Goal: Information Seeking & Learning: Learn about a topic

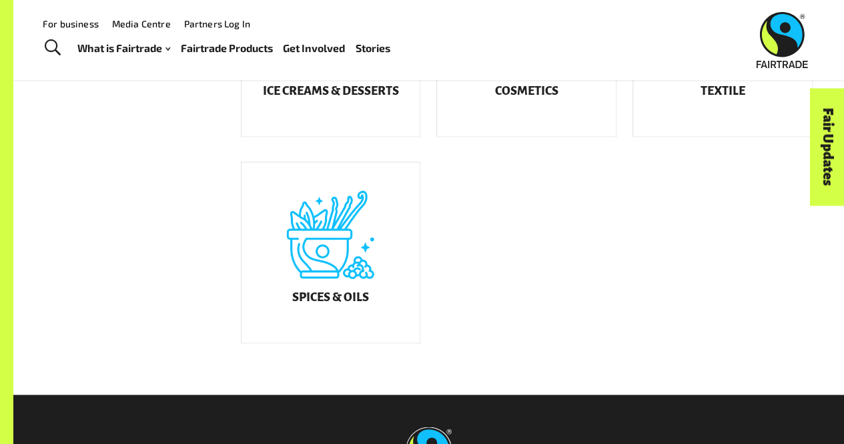
scroll to position [850, 0]
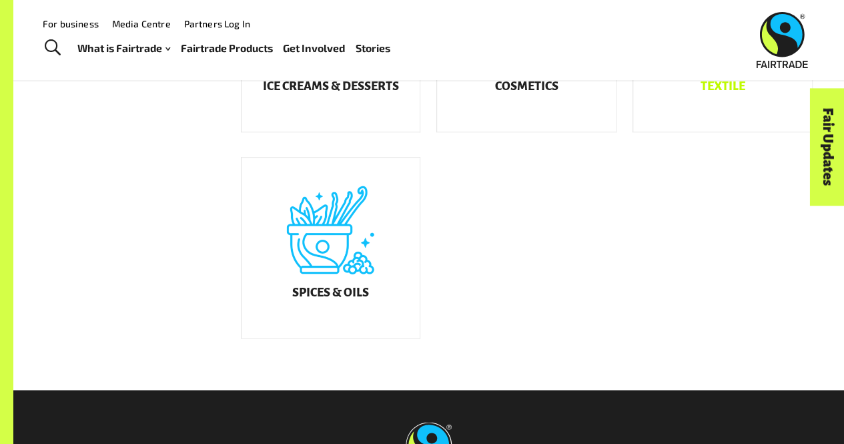
click at [711, 111] on div "Textile" at bounding box center [722, 41] width 179 height 180
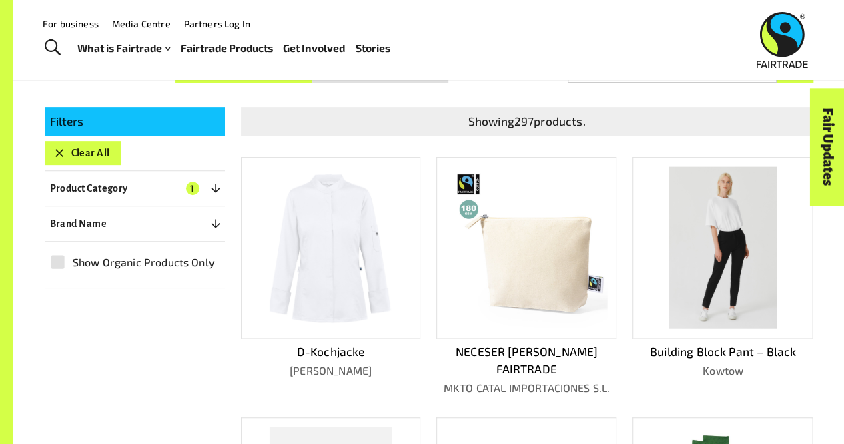
scroll to position [217, 0]
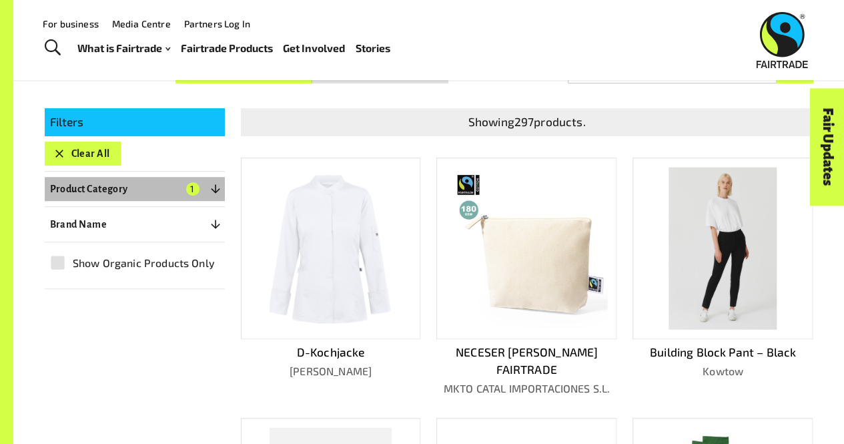
click at [219, 189] on icon "button" at bounding box center [215, 188] width 13 height 13
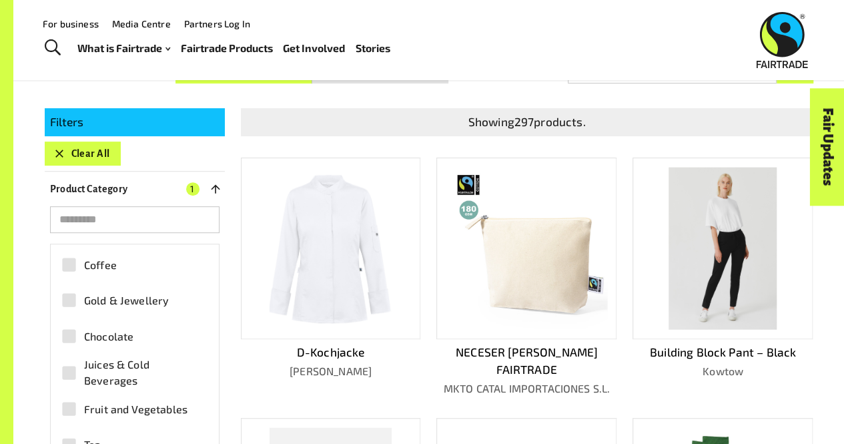
click at [218, 186] on icon "button" at bounding box center [215, 188] width 9 height 9
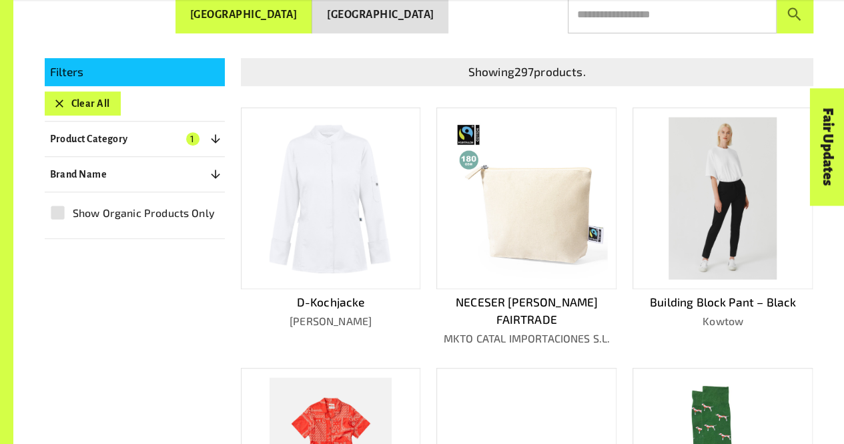
scroll to position [266, 0]
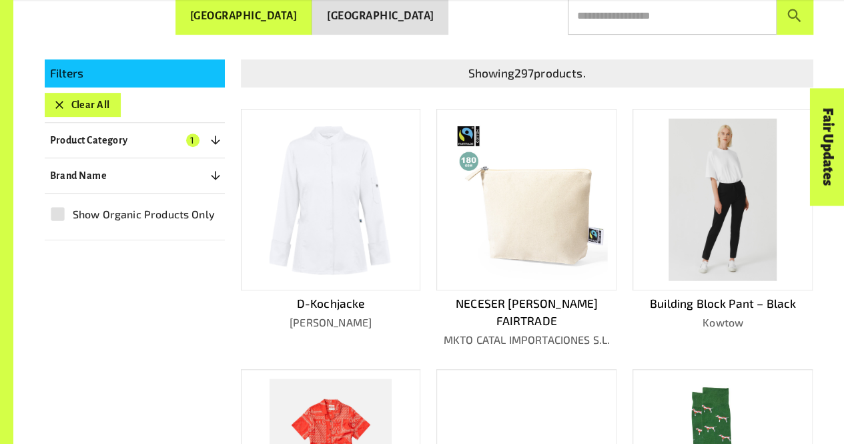
click at [161, 175] on button "Brand Name 0" at bounding box center [135, 175] width 180 height 24
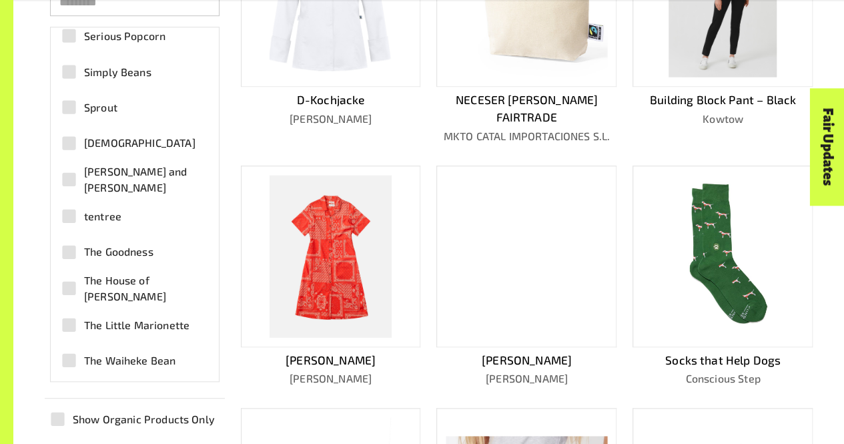
scroll to position [3716, 0]
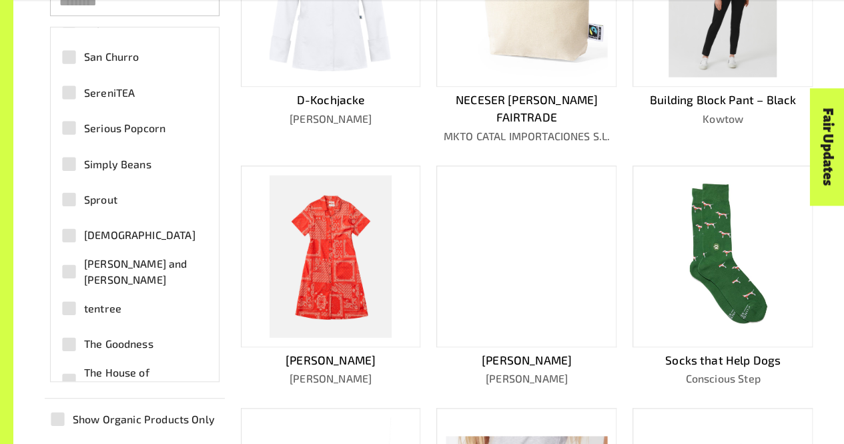
click at [1, 226] on div "Product Finder Product Finder / Textile Displaying results in: Australia New Ze…" at bounding box center [422, 143] width 844 height 1224
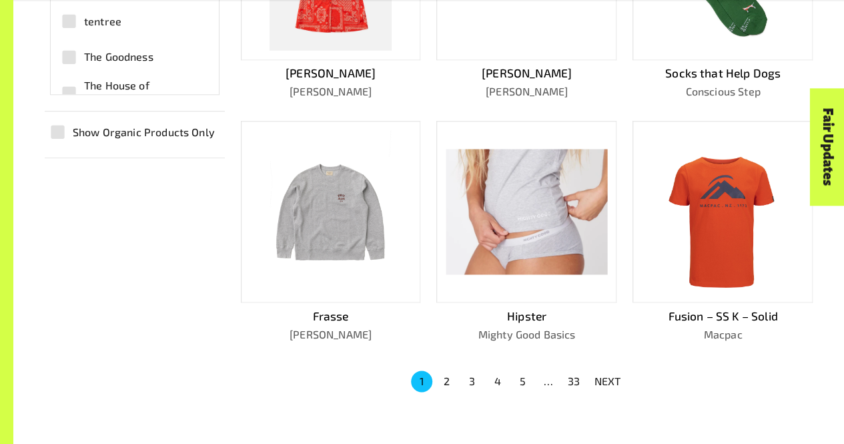
scroll to position [776, 0]
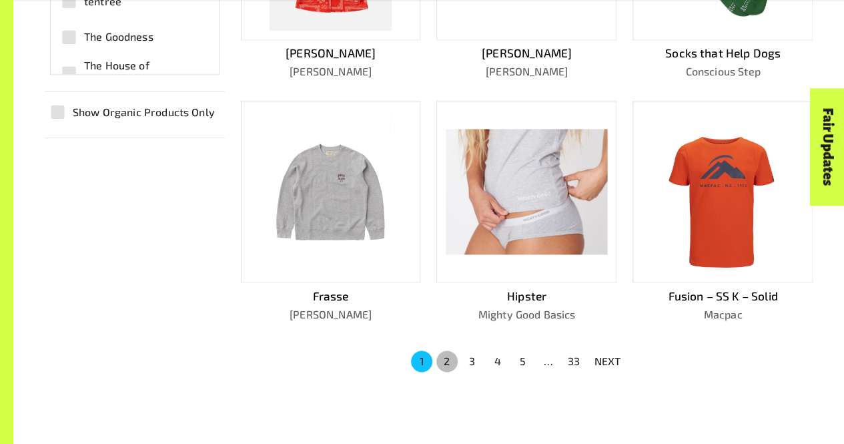
click at [449, 350] on button "2" at bounding box center [446, 360] width 21 height 21
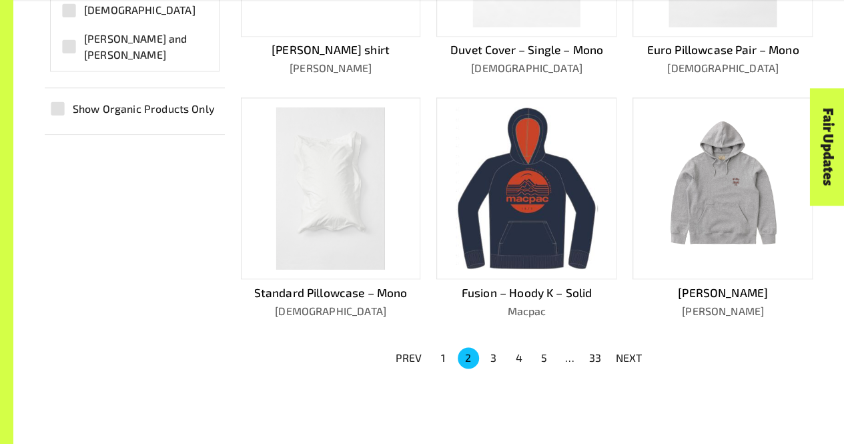
scroll to position [783, 0]
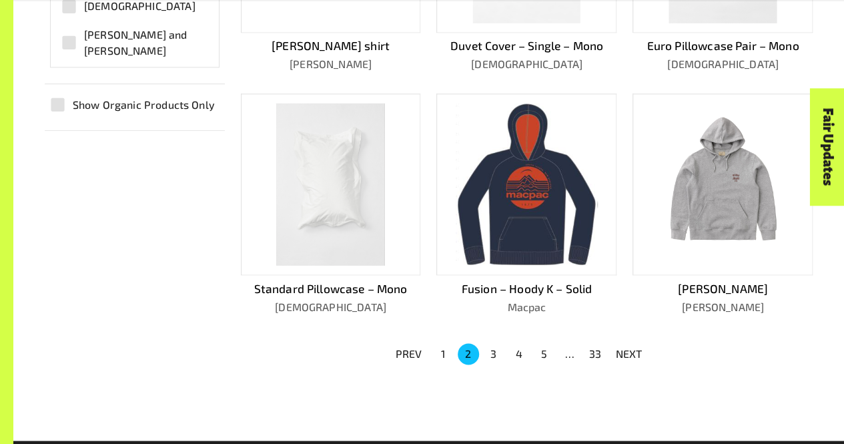
click at [497, 343] on button "3" at bounding box center [493, 353] width 21 height 21
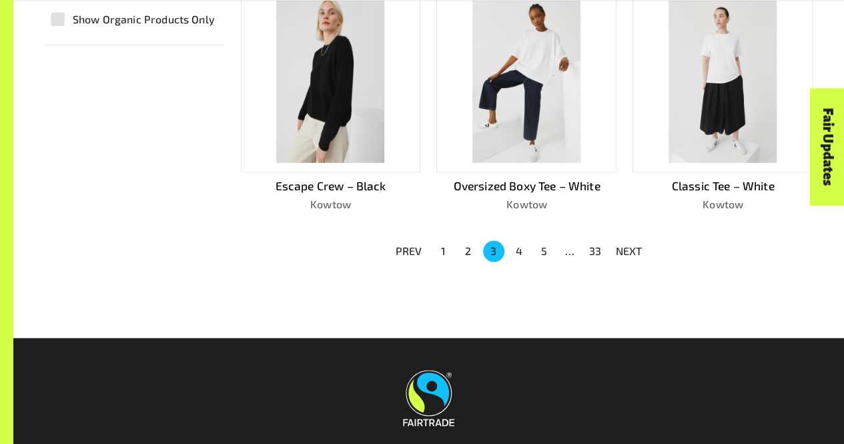
scroll to position [872, 0]
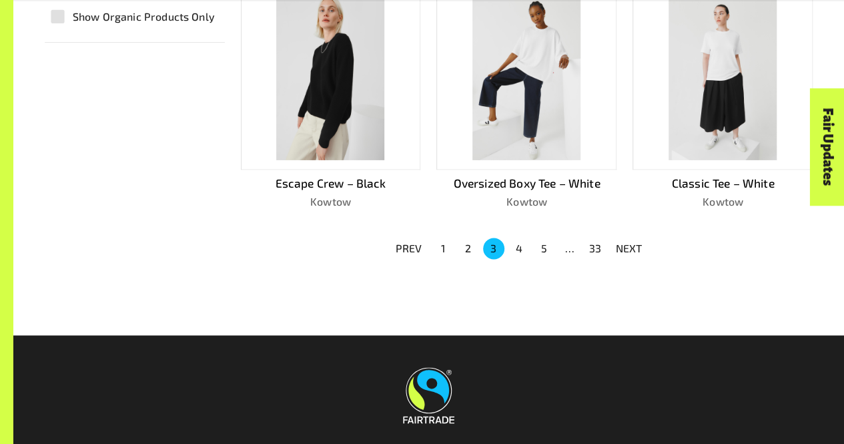
click at [520, 249] on button "4" at bounding box center [519, 248] width 21 height 21
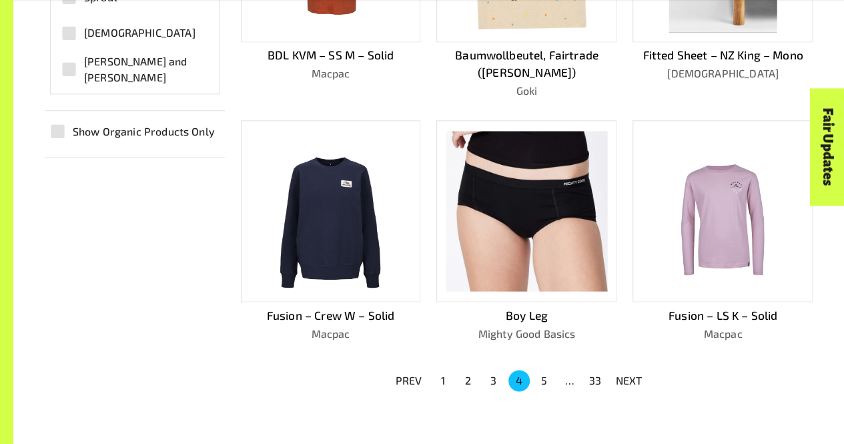
scroll to position [761, 0]
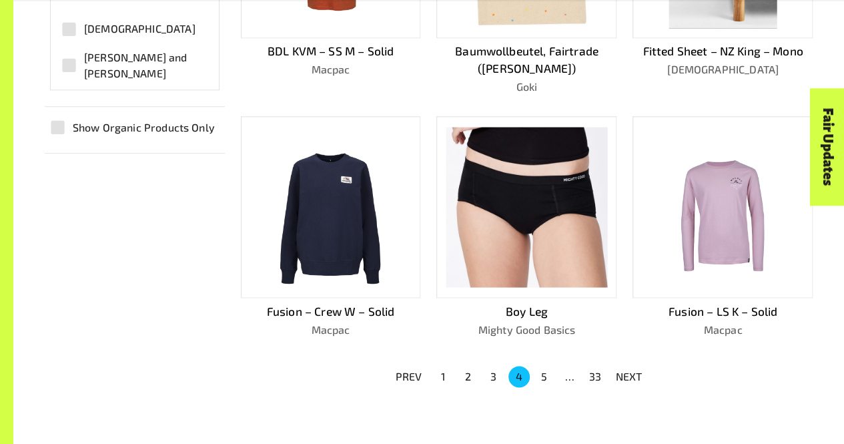
click at [546, 378] on button "5" at bounding box center [544, 376] width 21 height 21
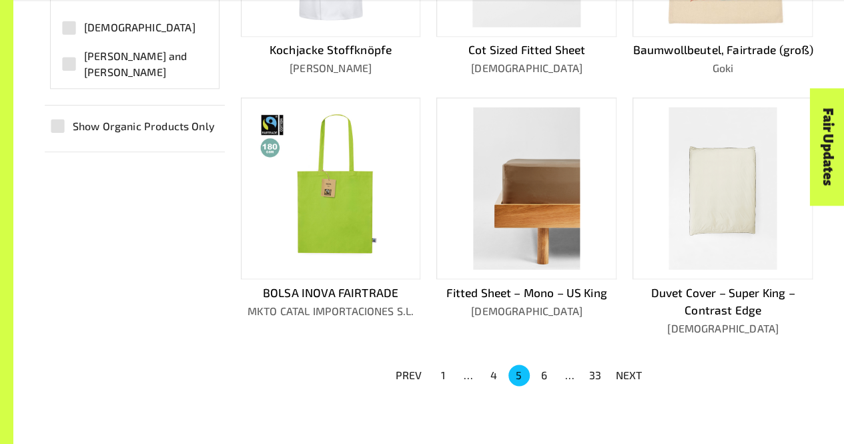
scroll to position [762, 0]
click at [446, 386] on button "1" at bounding box center [442, 374] width 21 height 21
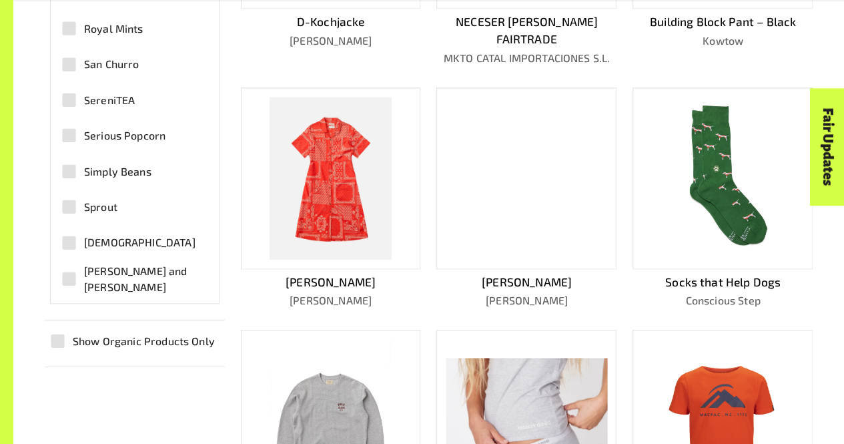
scroll to position [722, 0]
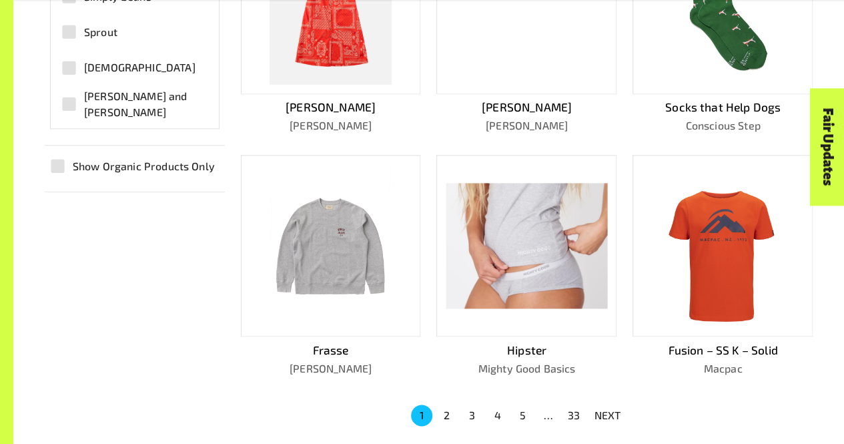
click at [453, 404] on button "2" at bounding box center [446, 414] width 21 height 21
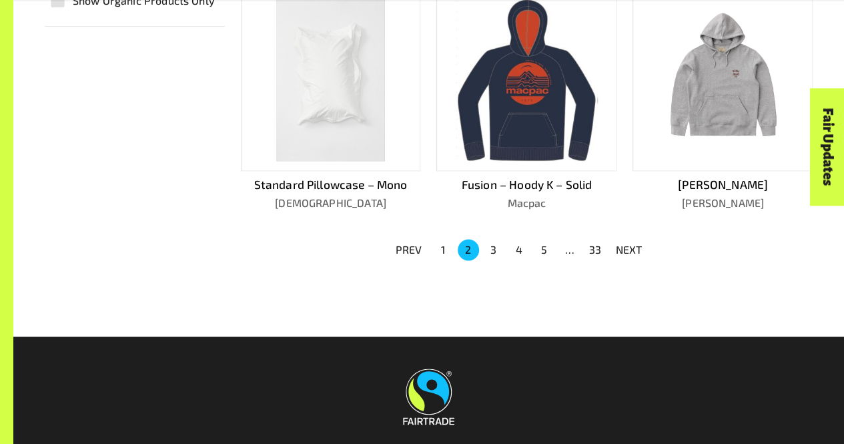
scroll to position [902, 0]
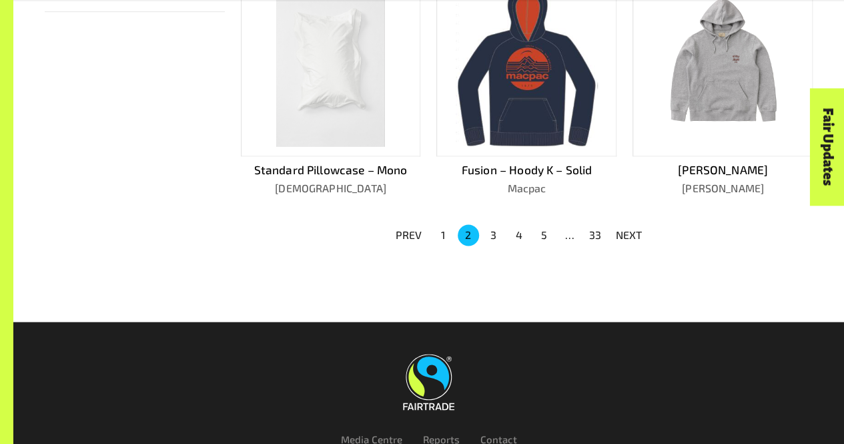
click at [492, 224] on button "3" at bounding box center [493, 234] width 21 height 21
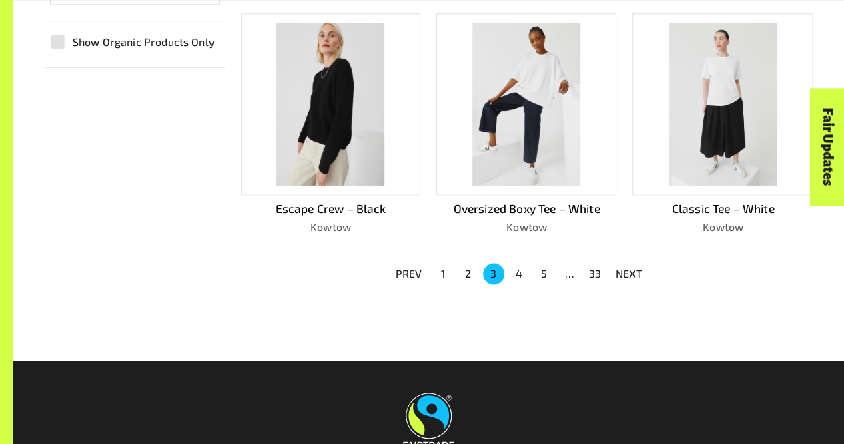
scroll to position [848, 0]
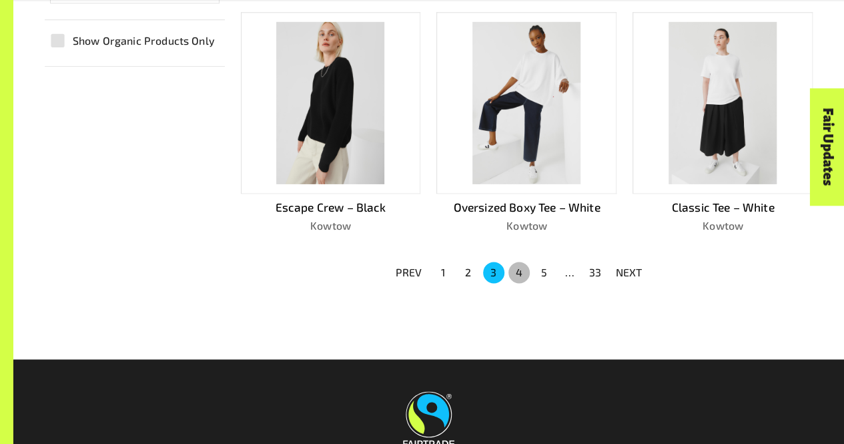
click at [525, 272] on button "4" at bounding box center [519, 272] width 21 height 21
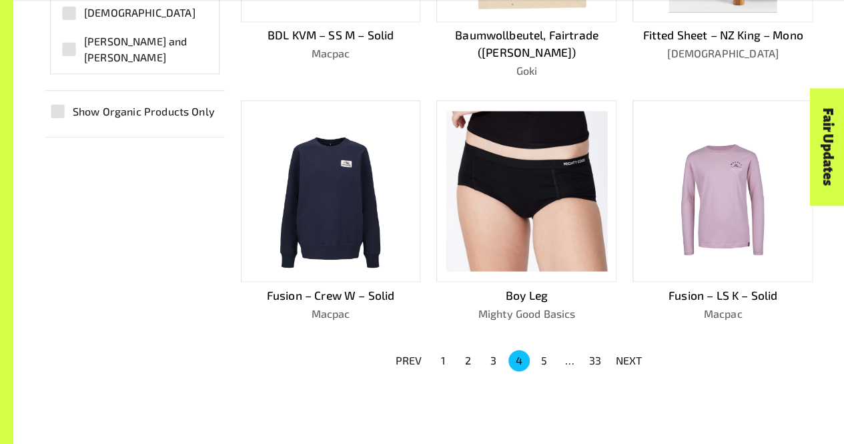
scroll to position [779, 0]
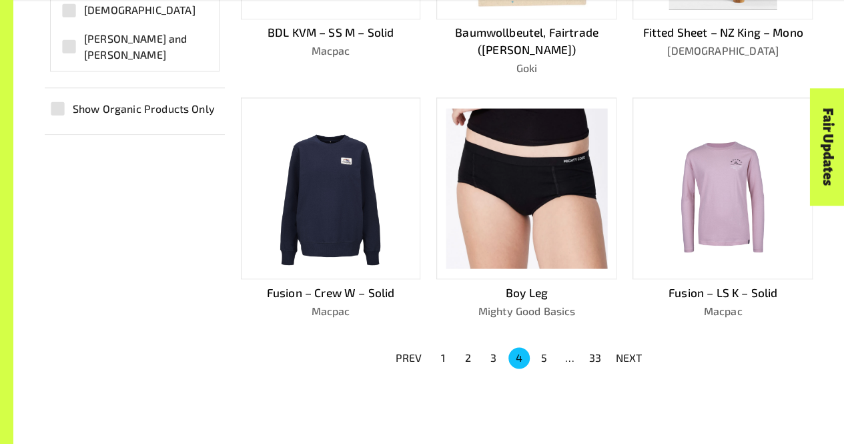
click at [545, 354] on button "5" at bounding box center [544, 357] width 21 height 21
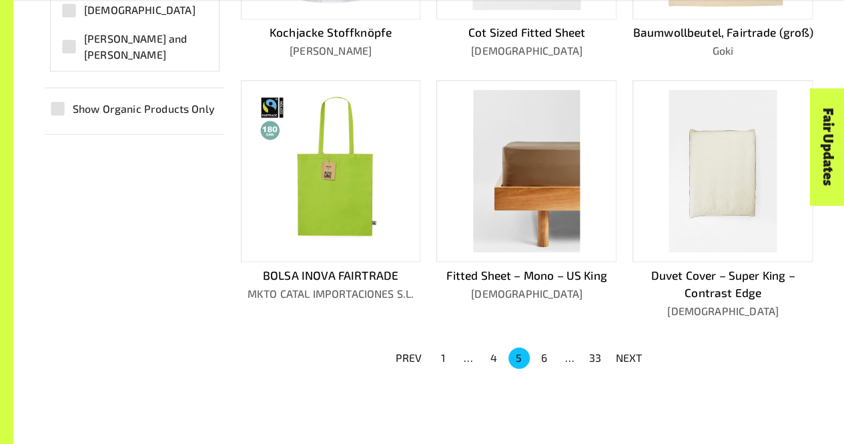
click at [558, 414] on div at bounding box center [429, 420] width 769 height 48
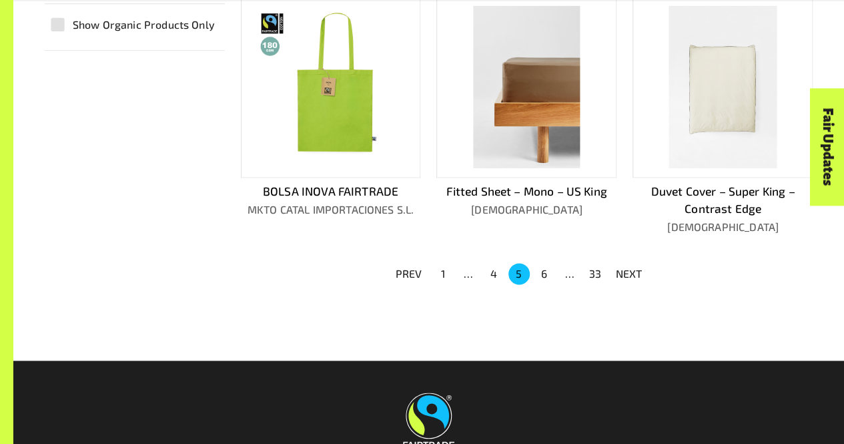
scroll to position [897, 0]
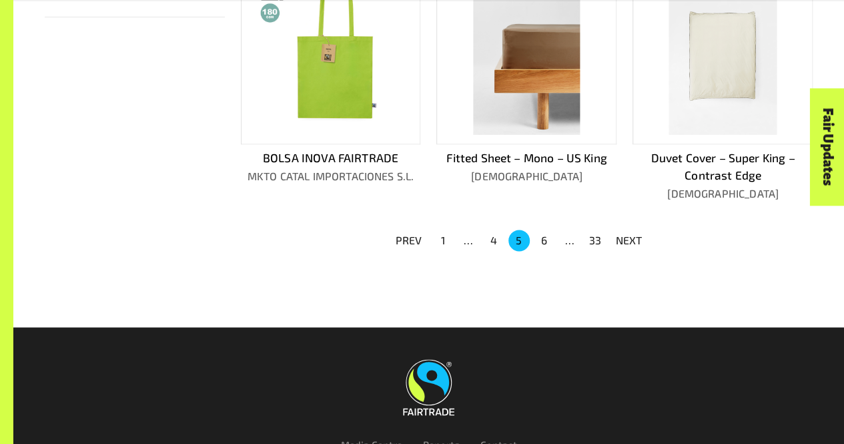
click at [543, 251] on button "6" at bounding box center [544, 240] width 21 height 21
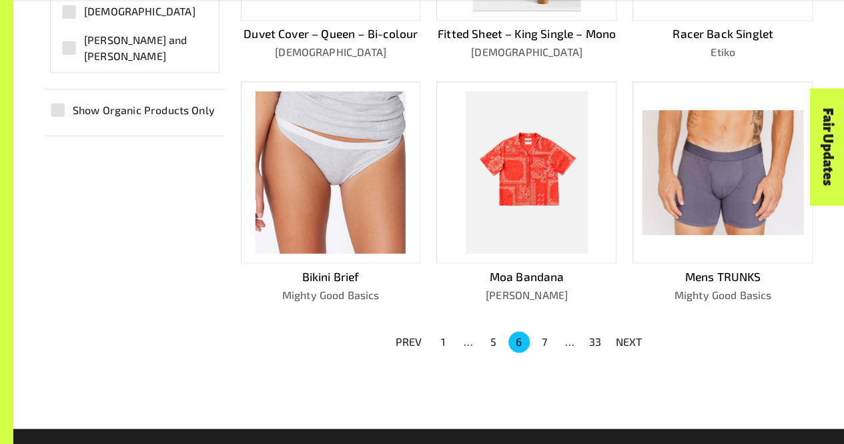
scroll to position [785, 0]
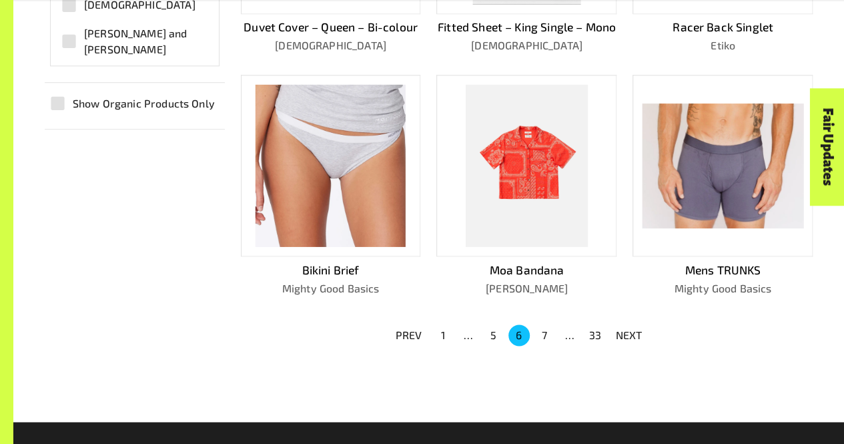
click at [541, 346] on button "7" at bounding box center [544, 334] width 21 height 21
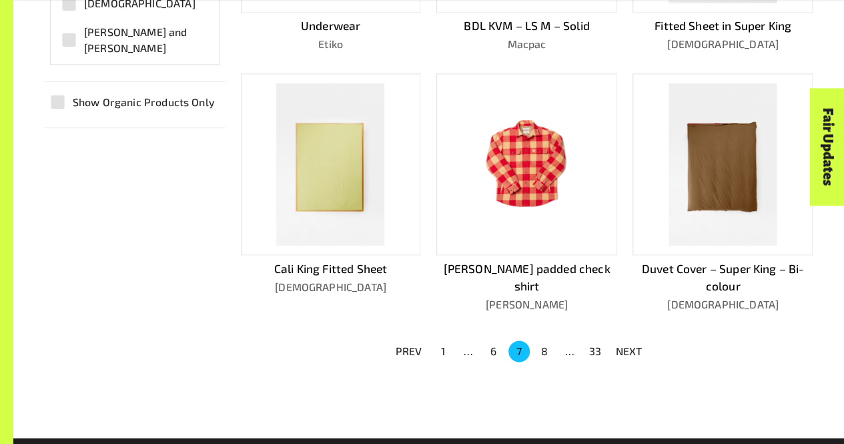
scroll to position [799, 0]
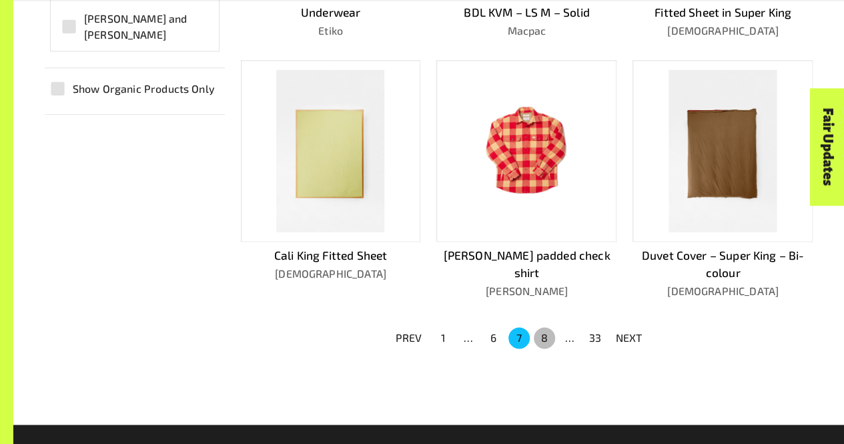
click at [549, 337] on button "8" at bounding box center [544, 337] width 21 height 21
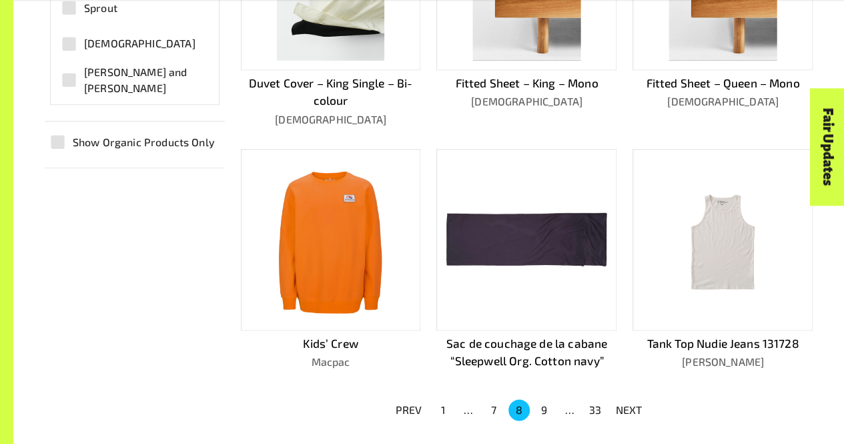
scroll to position [908, 0]
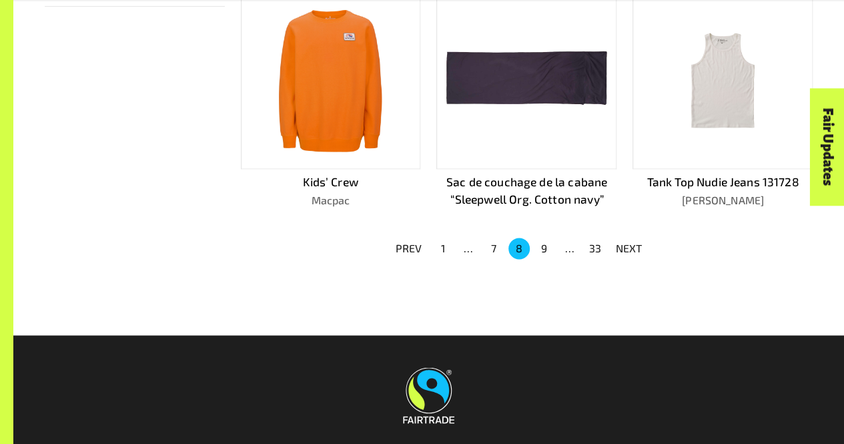
click at [545, 244] on button "9" at bounding box center [544, 248] width 21 height 21
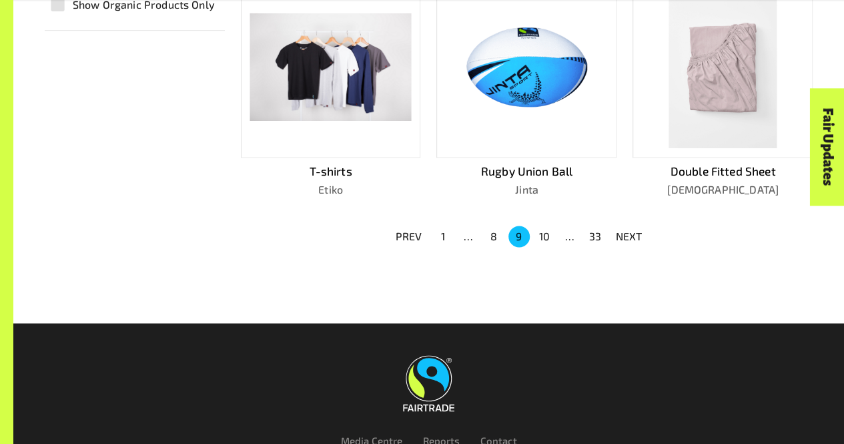
scroll to position [884, 0]
click at [544, 247] on button "10" at bounding box center [544, 236] width 21 height 21
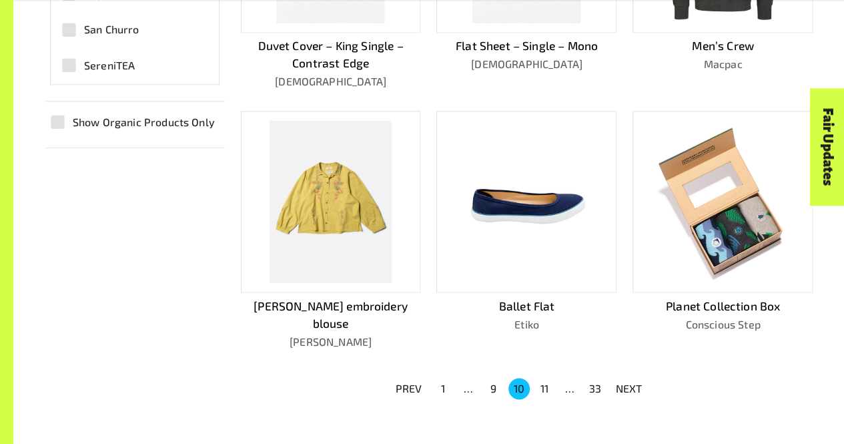
scroll to position [766, 0]
click at [546, 378] on button "11" at bounding box center [544, 388] width 21 height 21
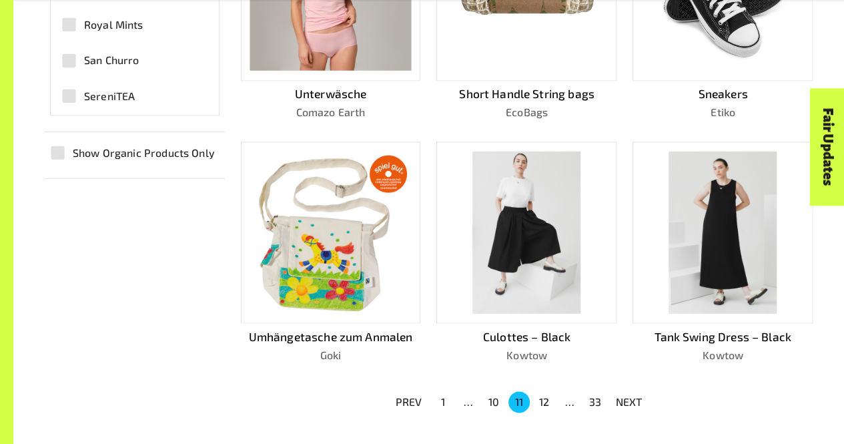
scroll to position [753, 0]
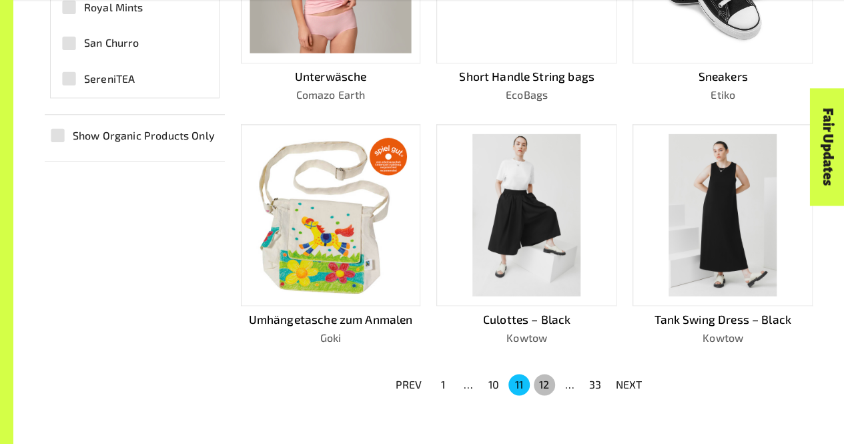
click at [541, 374] on button "12" at bounding box center [544, 384] width 21 height 21
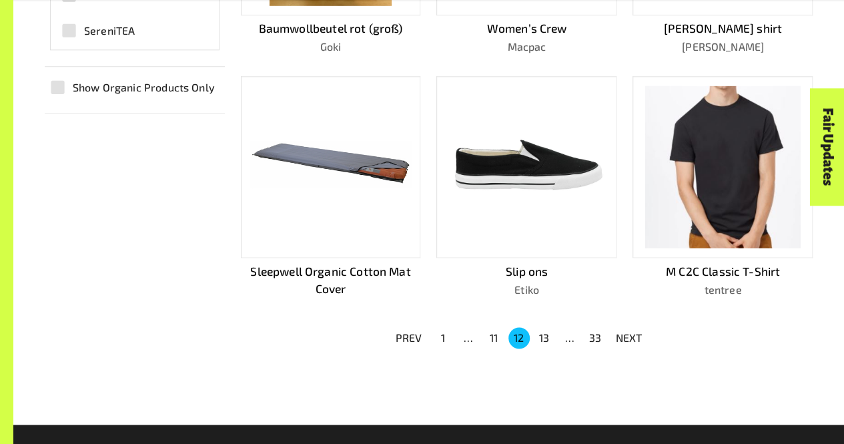
scroll to position [815, 0]
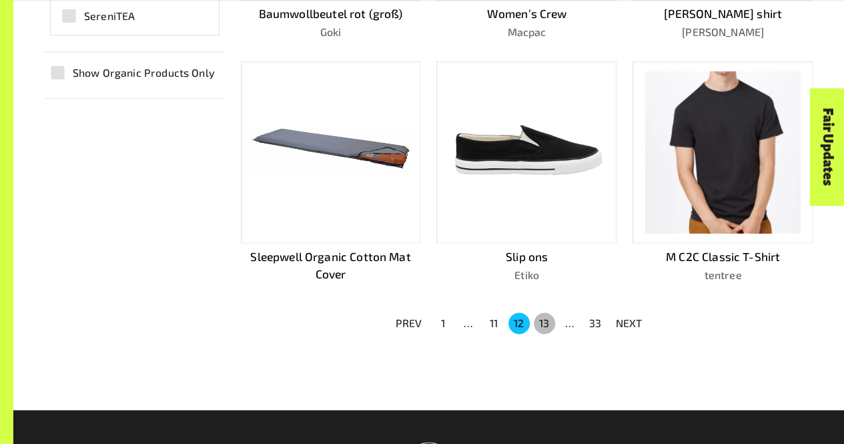
click at [549, 322] on button "13" at bounding box center [544, 322] width 21 height 21
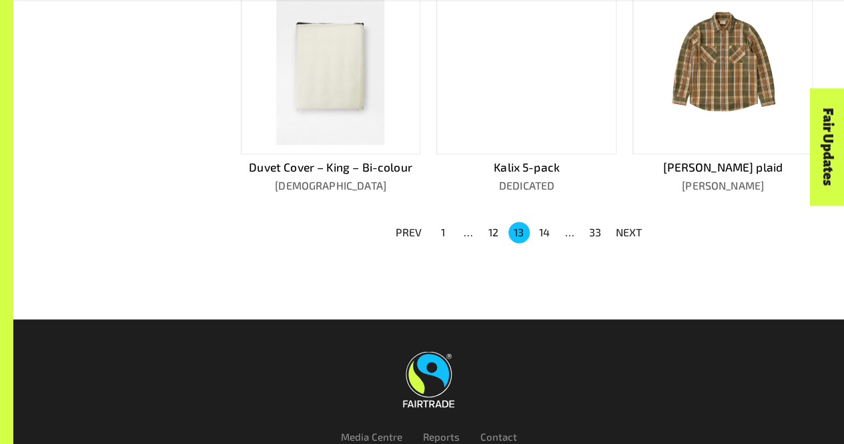
scroll to position [924, 0]
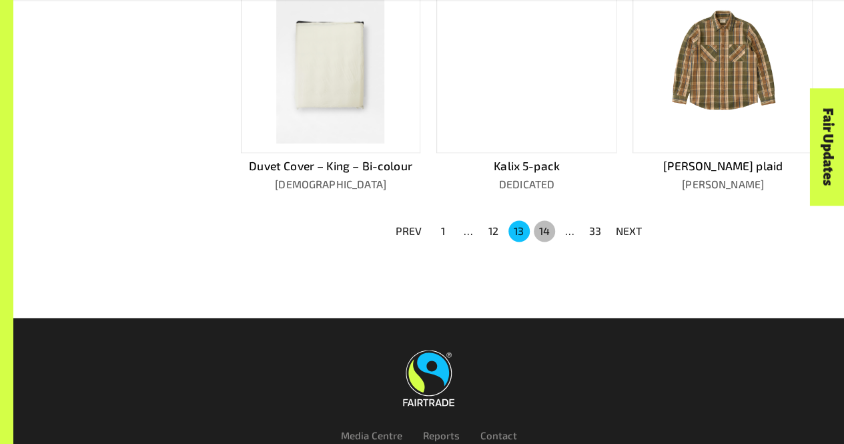
click at [545, 228] on button "14" at bounding box center [544, 230] width 21 height 21
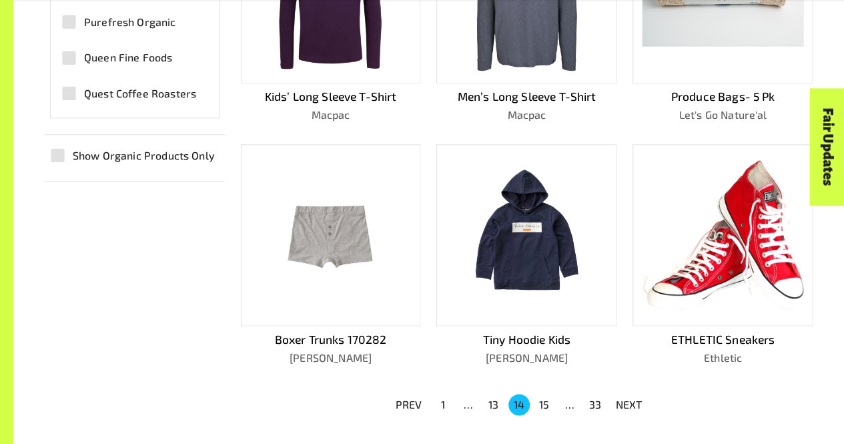
scroll to position [770, 0]
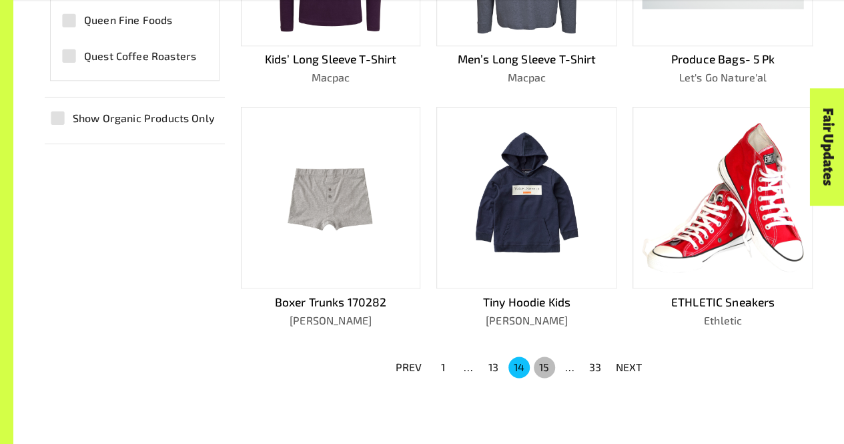
click at [547, 356] on button "15" at bounding box center [544, 366] width 21 height 21
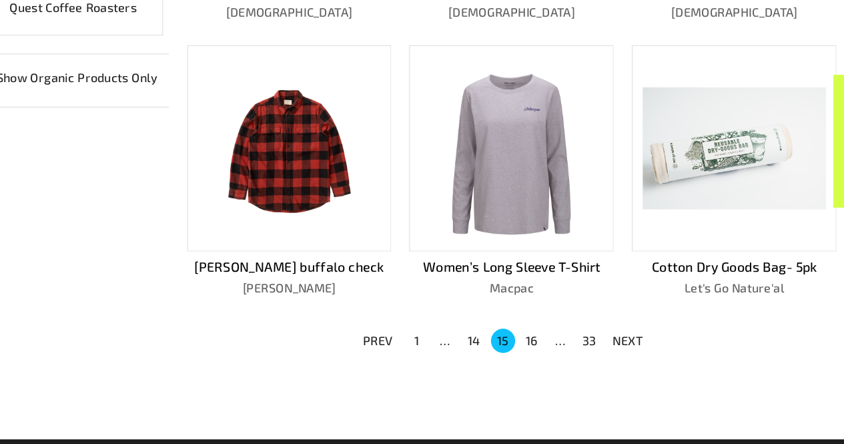
scroll to position [797, 0]
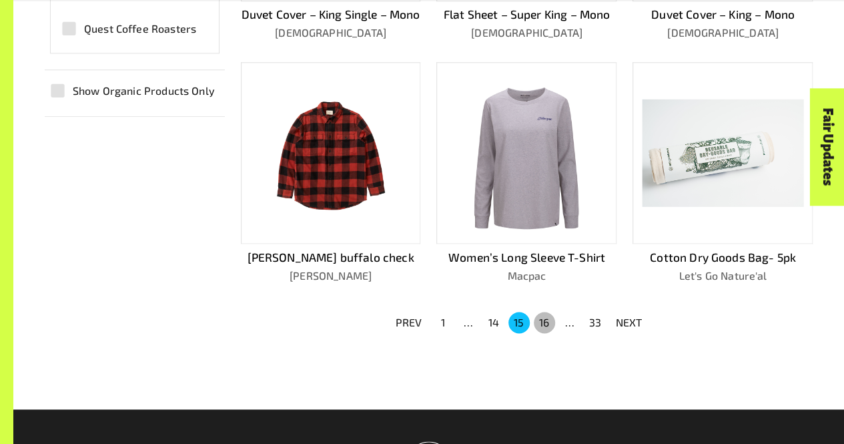
click at [543, 333] on button "16" at bounding box center [544, 322] width 21 height 21
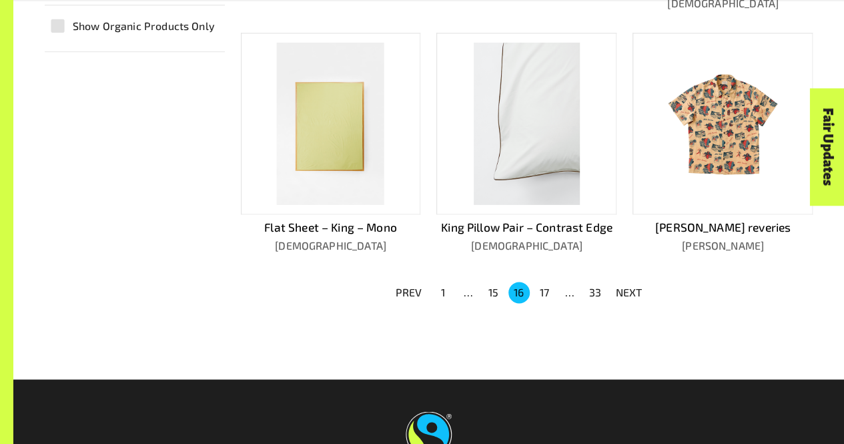
scroll to position [879, 0]
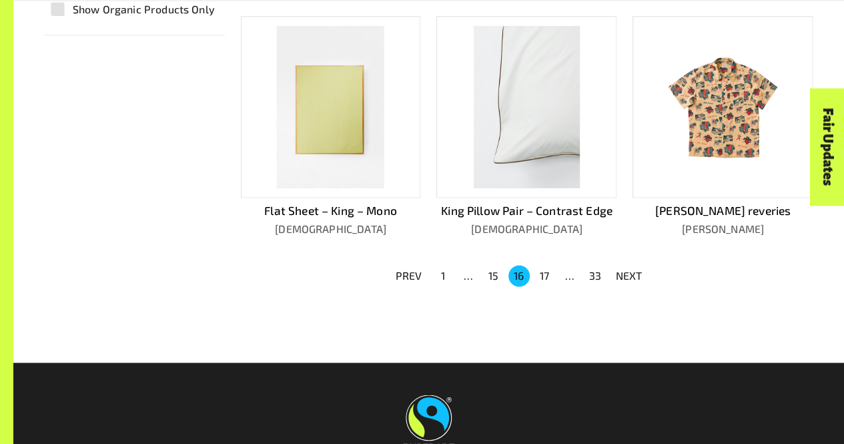
click at [545, 275] on button "17" at bounding box center [544, 275] width 21 height 21
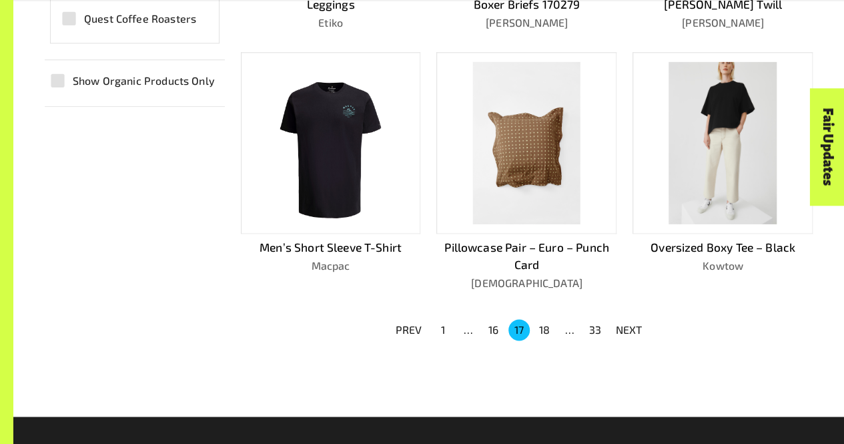
scroll to position [818, 0]
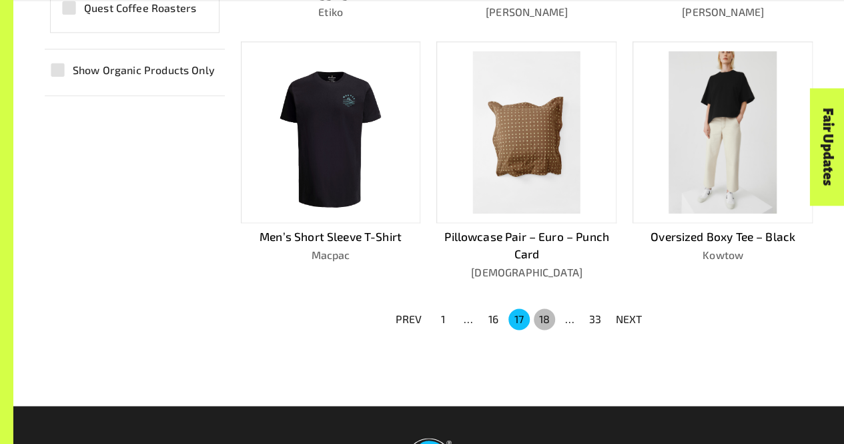
click at [547, 322] on button "18" at bounding box center [544, 318] width 21 height 21
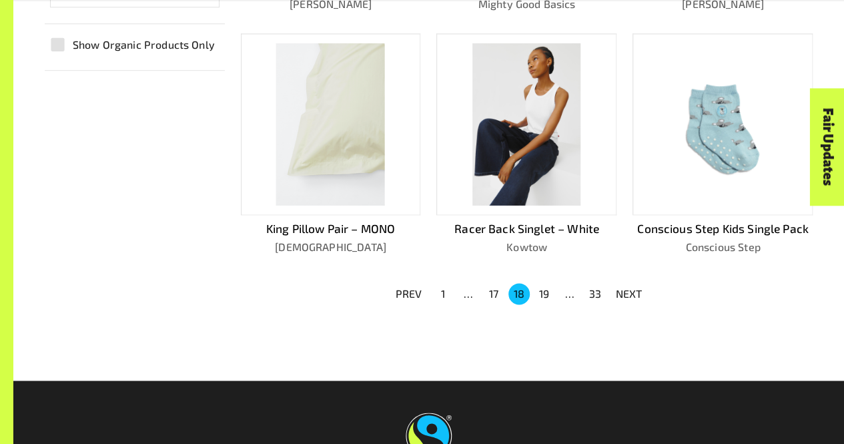
scroll to position [850, 0]
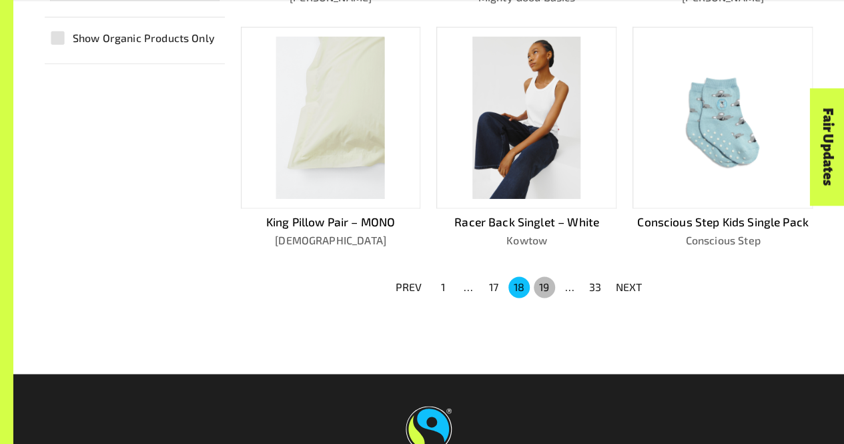
click at [545, 282] on button "19" at bounding box center [544, 286] width 21 height 21
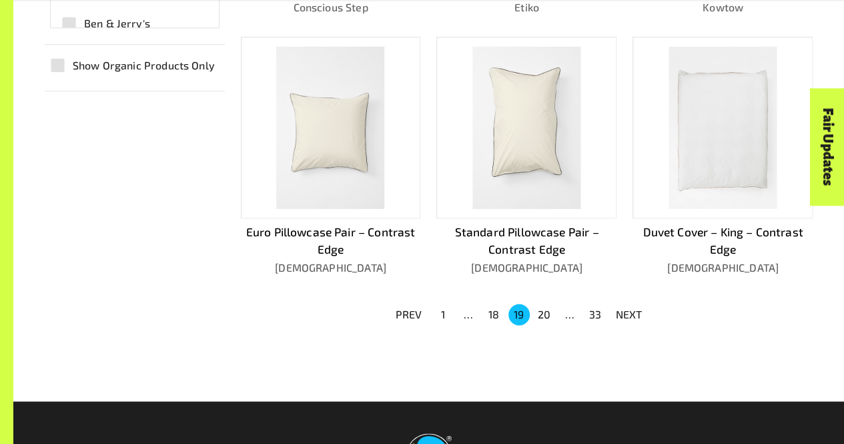
scroll to position [872, 0]
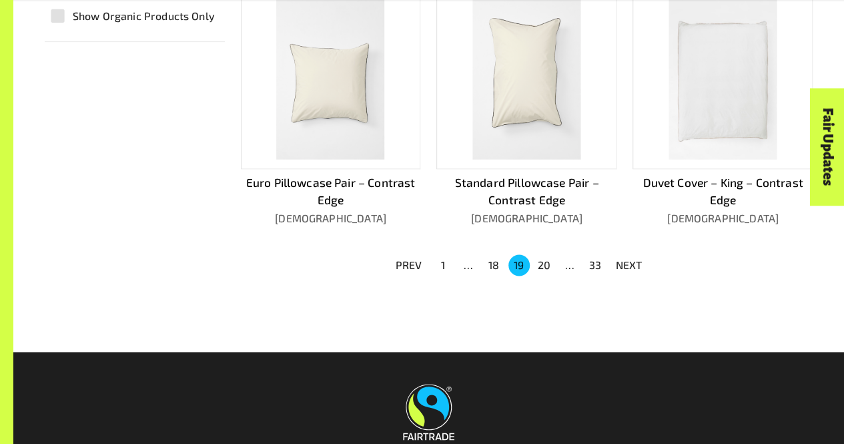
click at [541, 261] on button "20" at bounding box center [544, 264] width 21 height 21
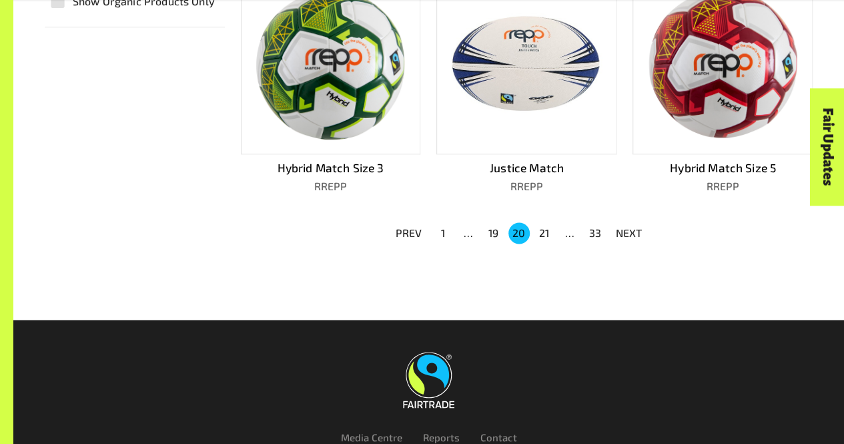
scroll to position [889, 0]
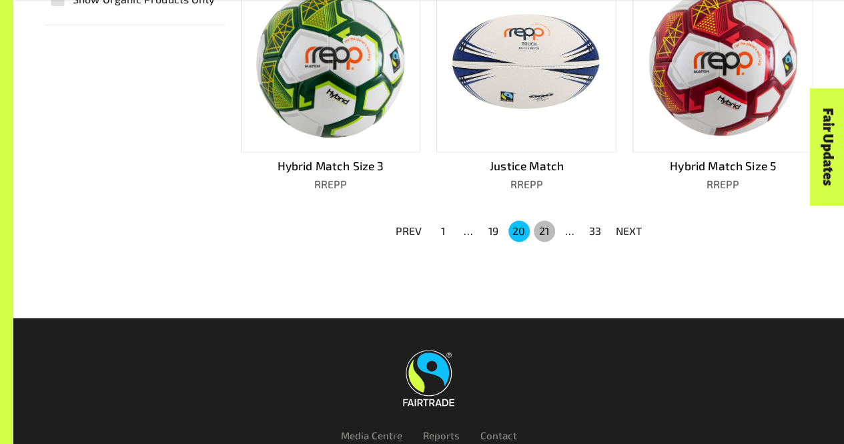
click at [542, 230] on button "21" at bounding box center [544, 230] width 21 height 21
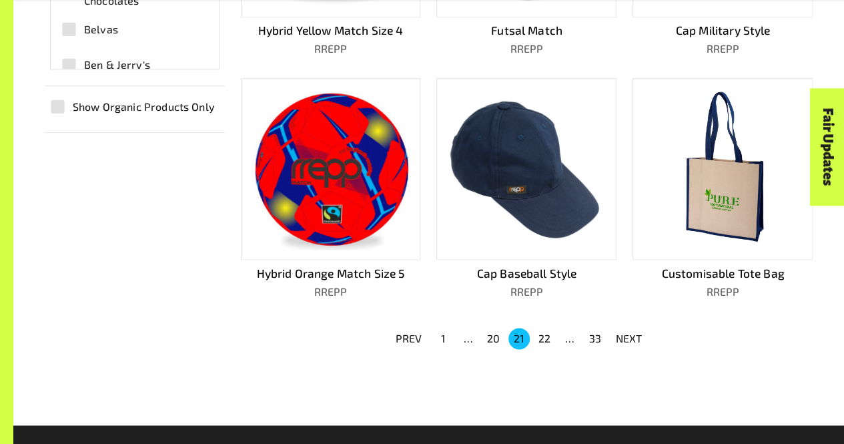
scroll to position [805, 0]
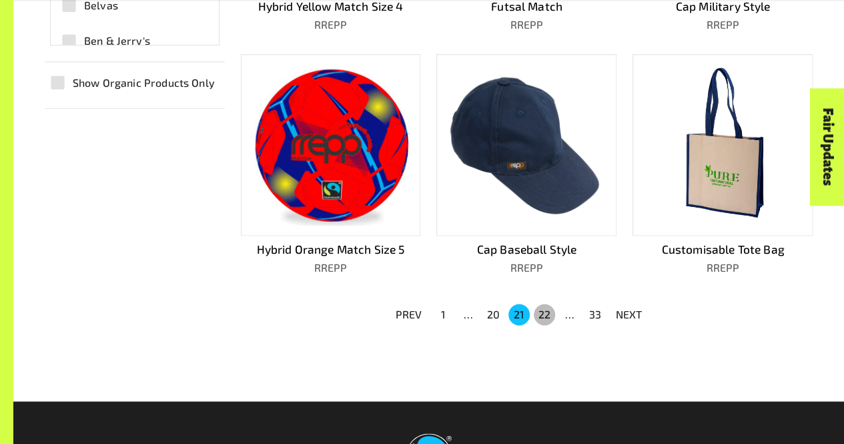
click at [548, 305] on button "22" at bounding box center [544, 314] width 21 height 21
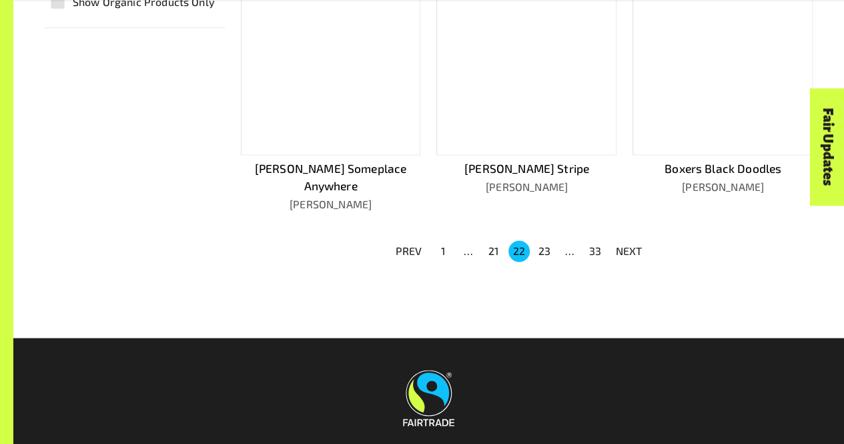
scroll to position [888, 0]
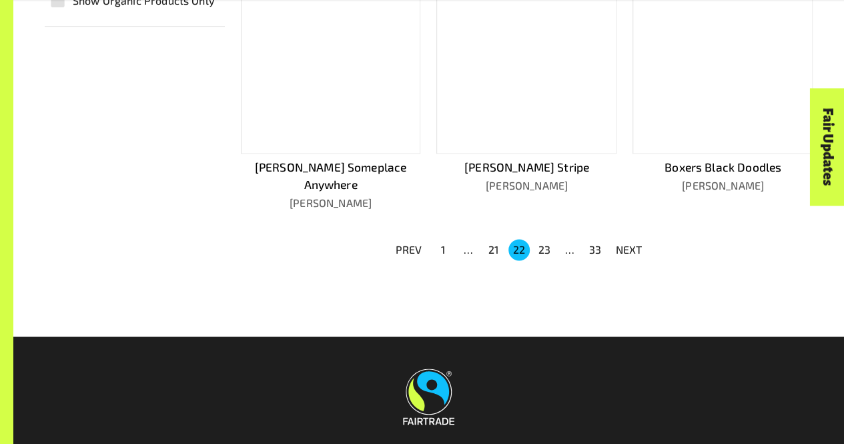
click at [546, 239] on button "23" at bounding box center [544, 249] width 21 height 21
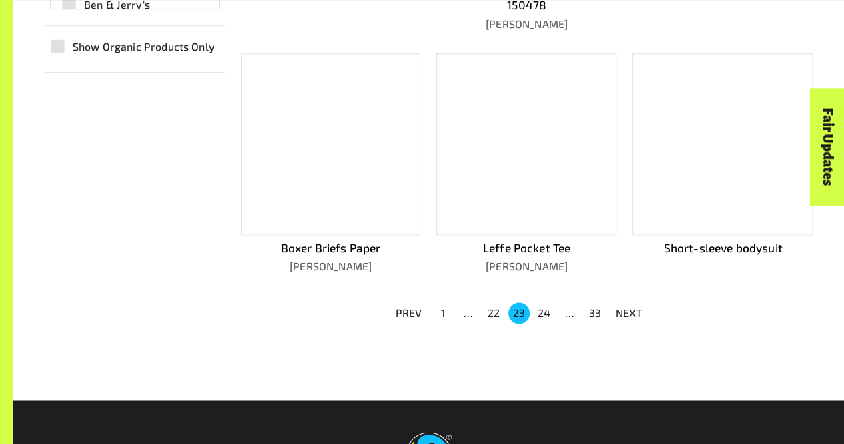
scroll to position [855, 0]
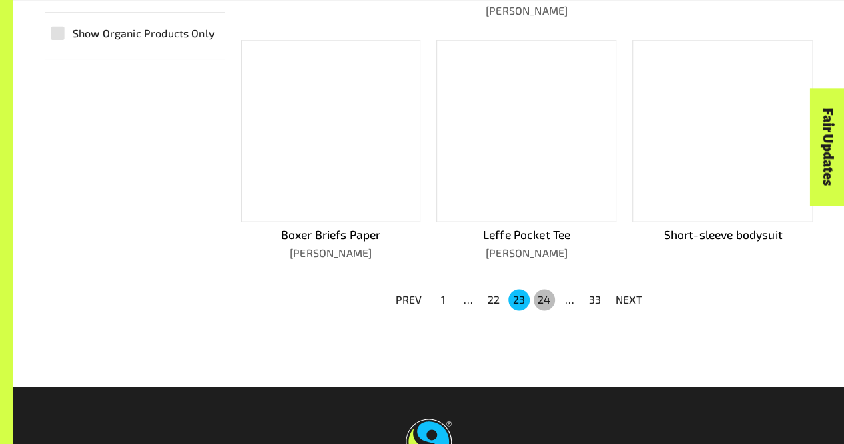
click at [544, 289] on button "24" at bounding box center [544, 299] width 21 height 21
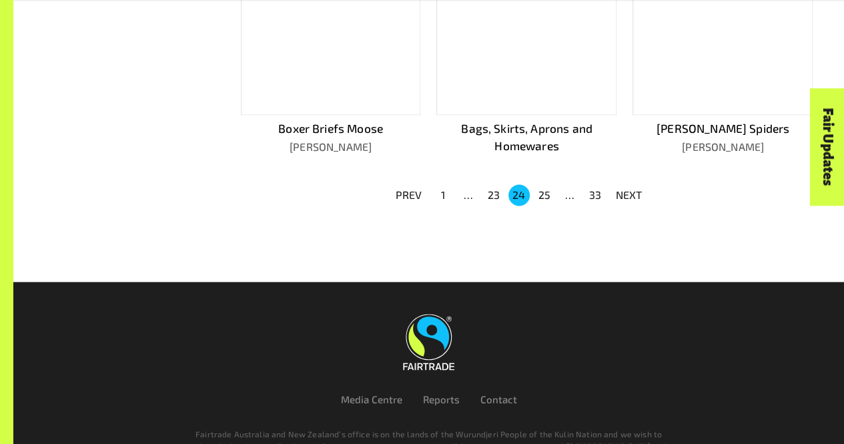
scroll to position [933, 0]
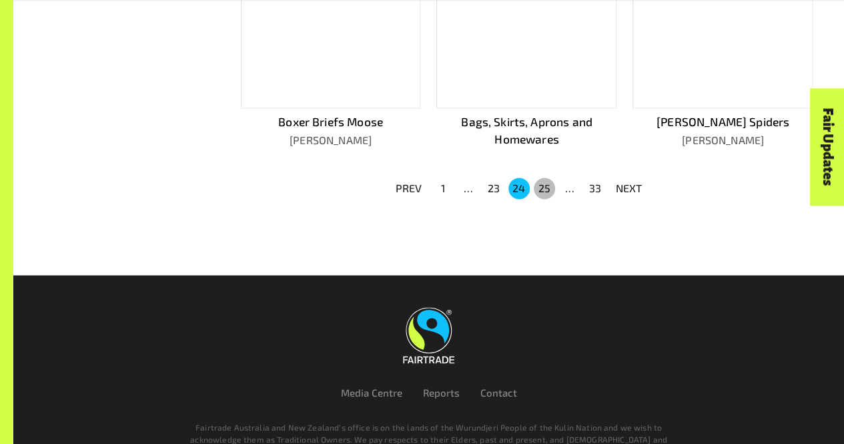
click at [550, 187] on button "25" at bounding box center [544, 188] width 21 height 21
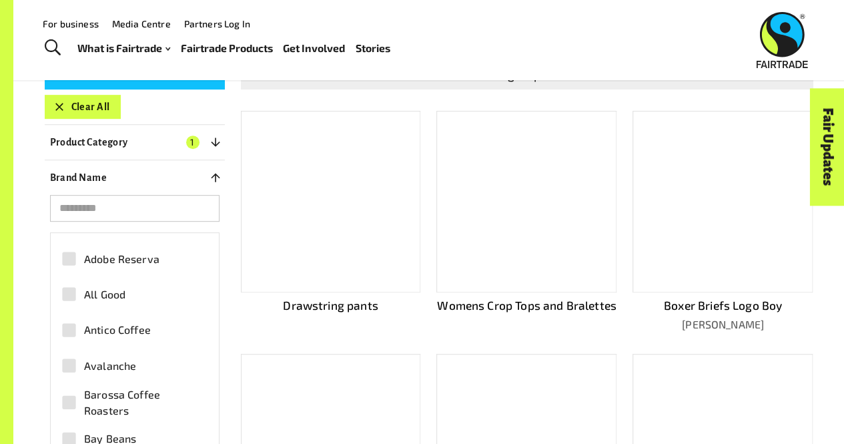
scroll to position [252, 0]
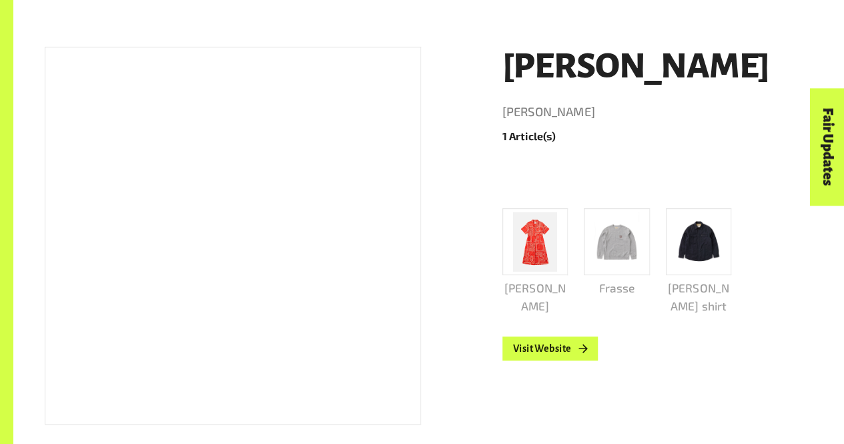
scroll to position [208, 0]
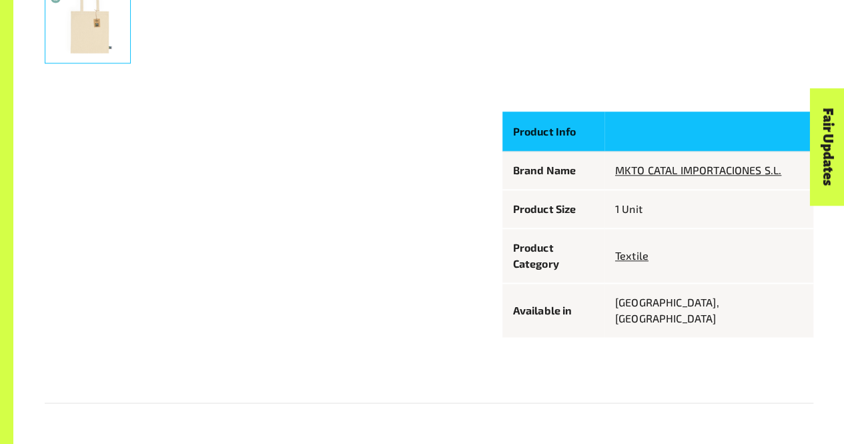
scroll to position [667, 0]
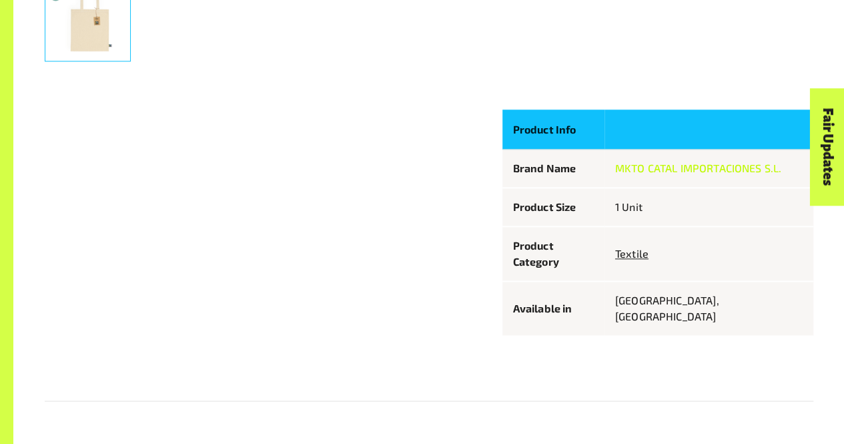
click at [675, 165] on link "MKTO CATAL IMPORTACIONES S.L." at bounding box center [698, 167] width 166 height 13
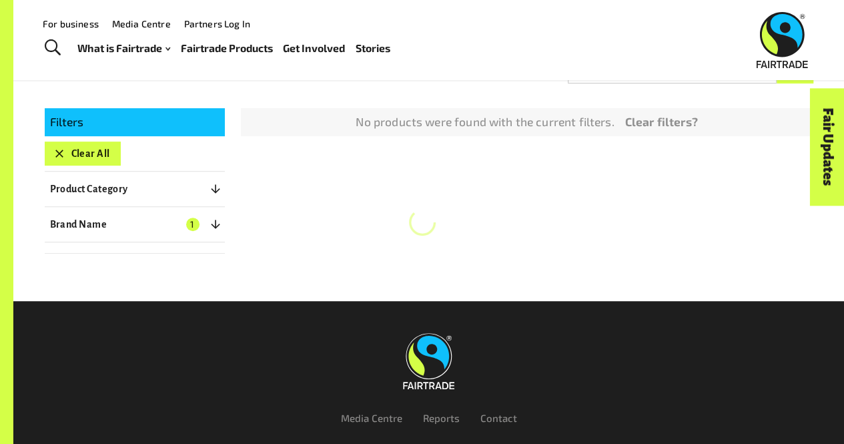
scroll to position [202, 0]
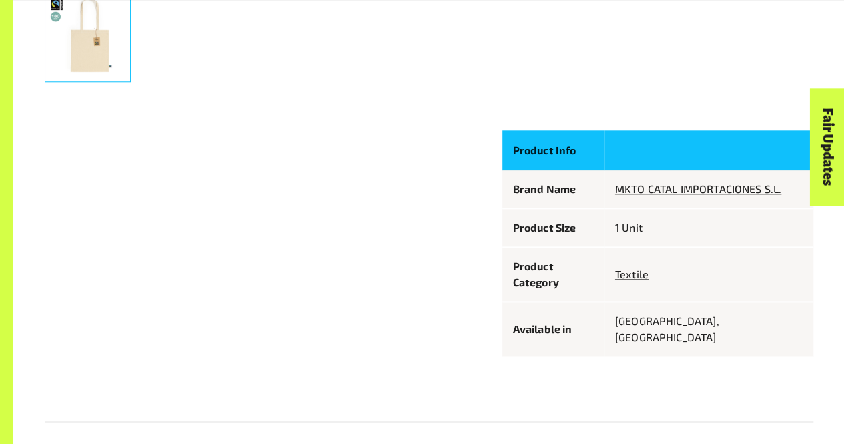
scroll to position [667, 0]
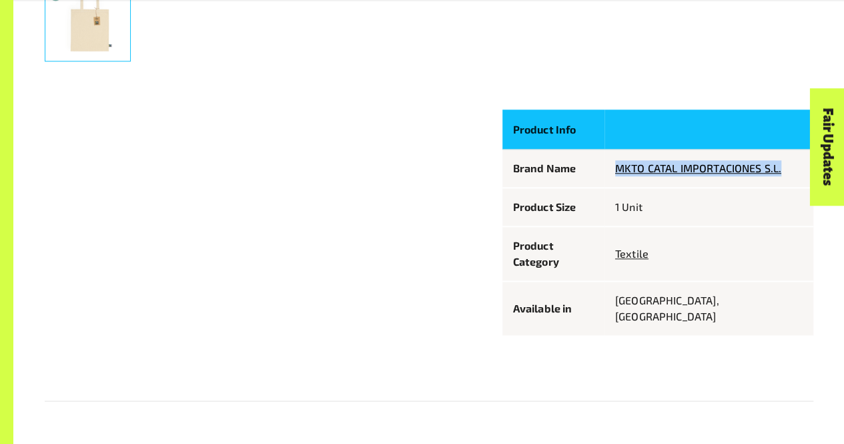
drag, startPoint x: 622, startPoint y: 168, endPoint x: 798, endPoint y: 168, distance: 176.2
click at [798, 168] on td "MKTO CATAL IMPORTACIONES S.L." at bounding box center [709, 168] width 209 height 39
copy link "MKTO CATAL IMPORTACIONES S.L."
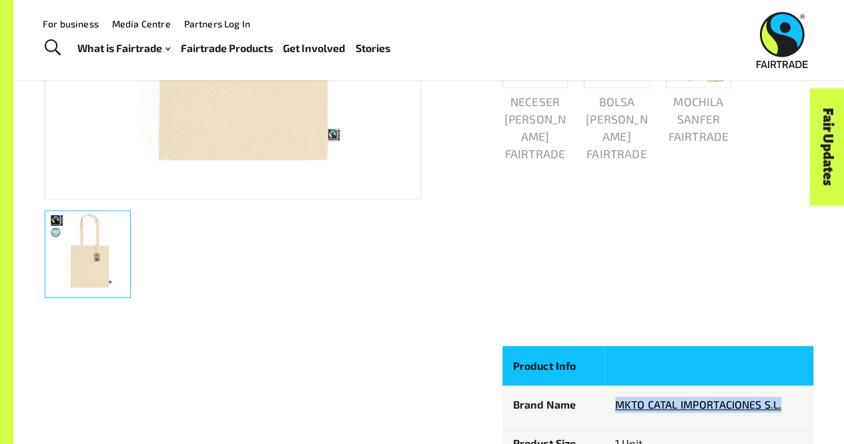
scroll to position [241, 0]
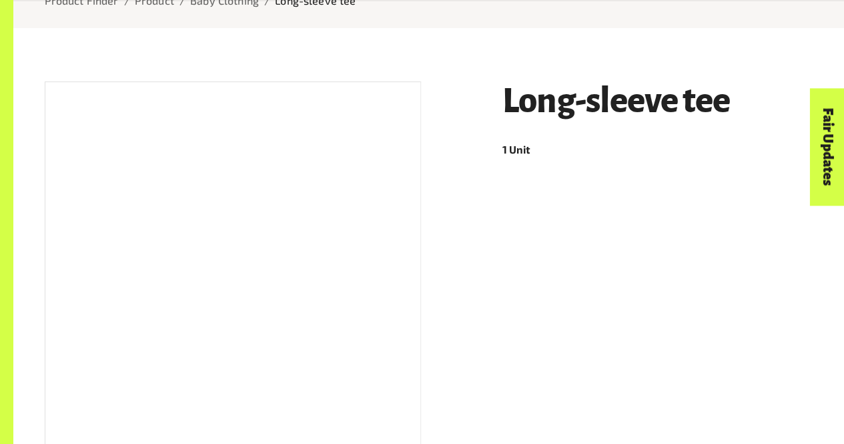
scroll to position [247, 0]
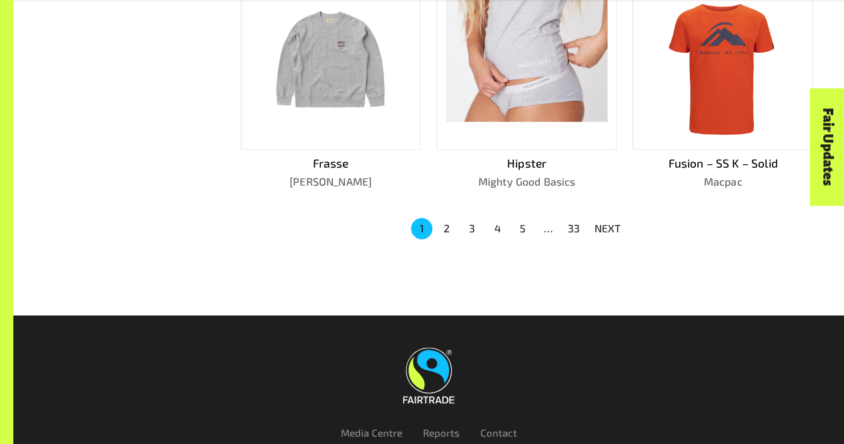
scroll to position [910, 0]
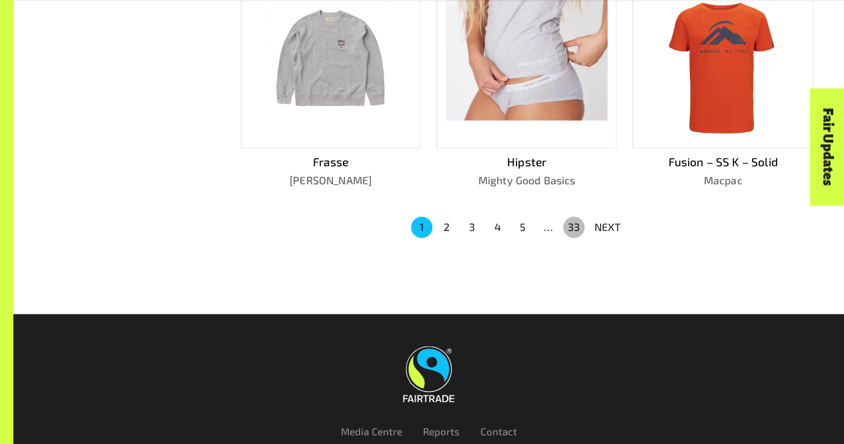
click at [572, 216] on button "33" at bounding box center [573, 226] width 21 height 21
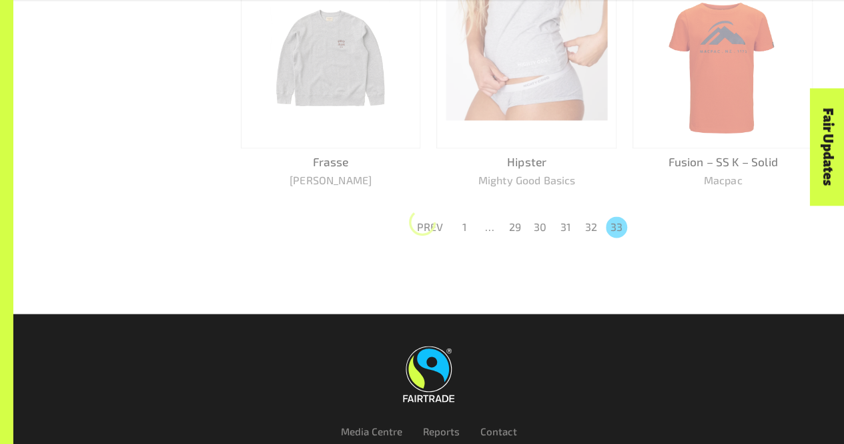
scroll to position [862, 0]
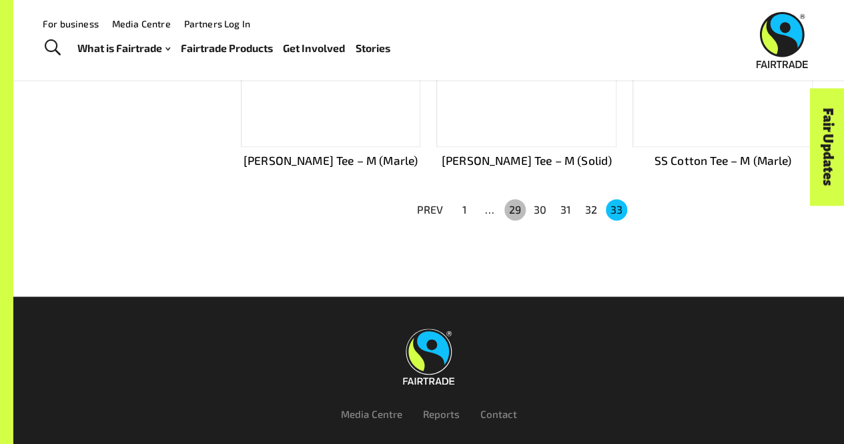
click at [511, 205] on button "29" at bounding box center [515, 209] width 21 height 21
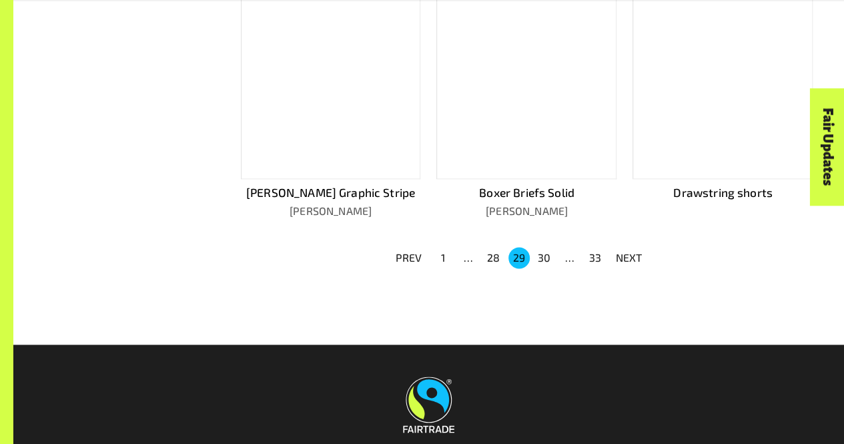
scroll to position [910, 0]
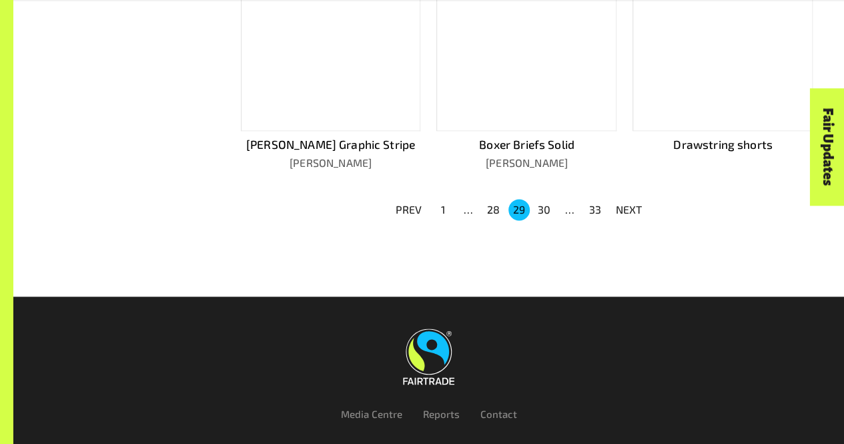
click at [500, 204] on button "28" at bounding box center [493, 209] width 21 height 21
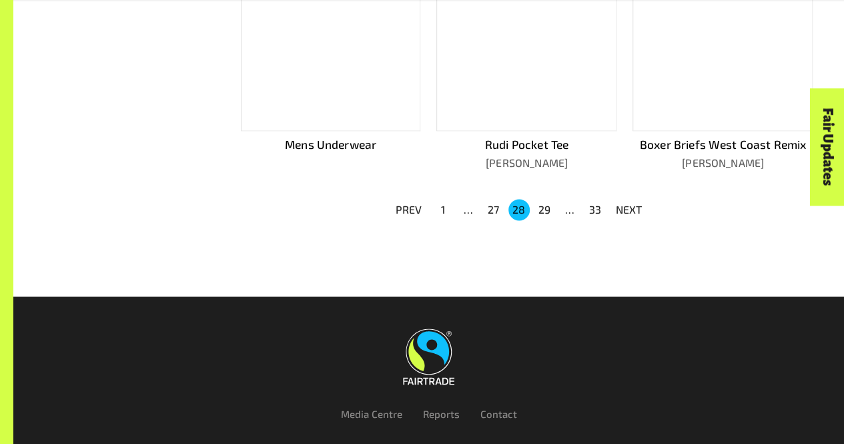
click at [495, 205] on button "27" at bounding box center [493, 209] width 21 height 21
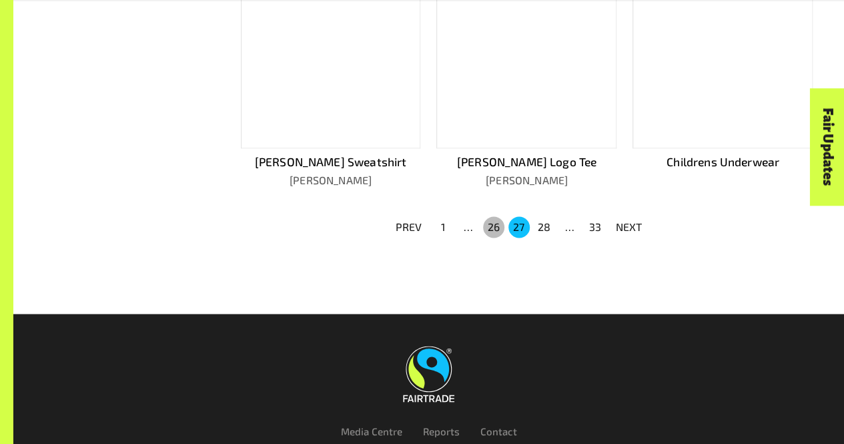
click at [494, 216] on button "26" at bounding box center [493, 226] width 21 height 21
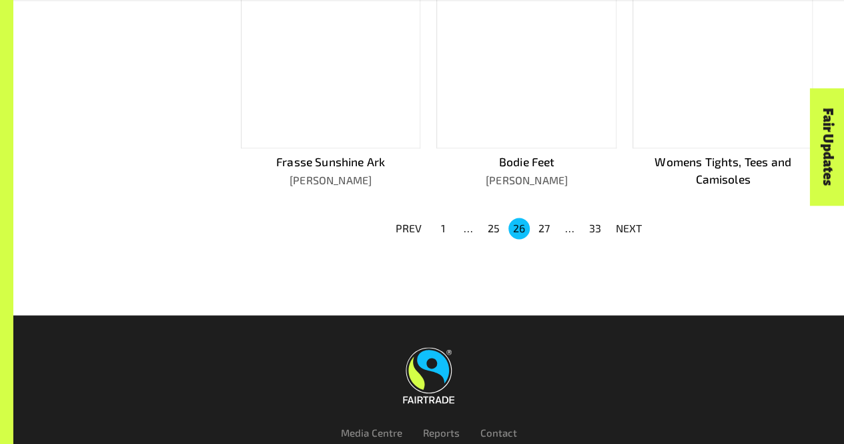
scroll to position [912, 0]
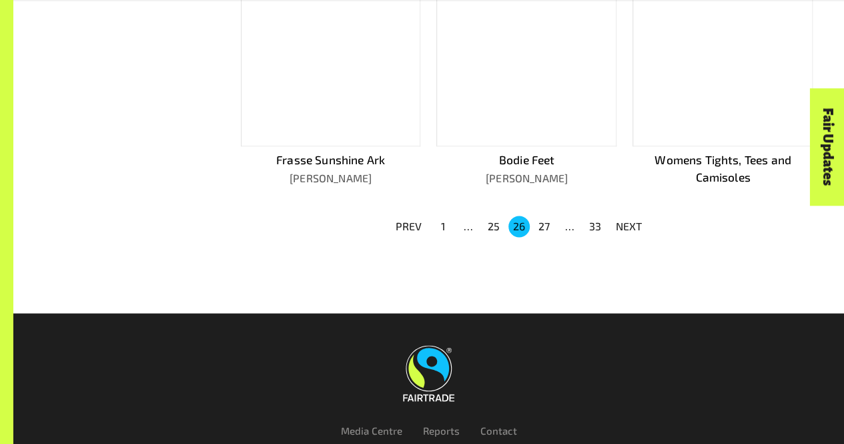
click at [492, 216] on button "25" at bounding box center [493, 226] width 21 height 21
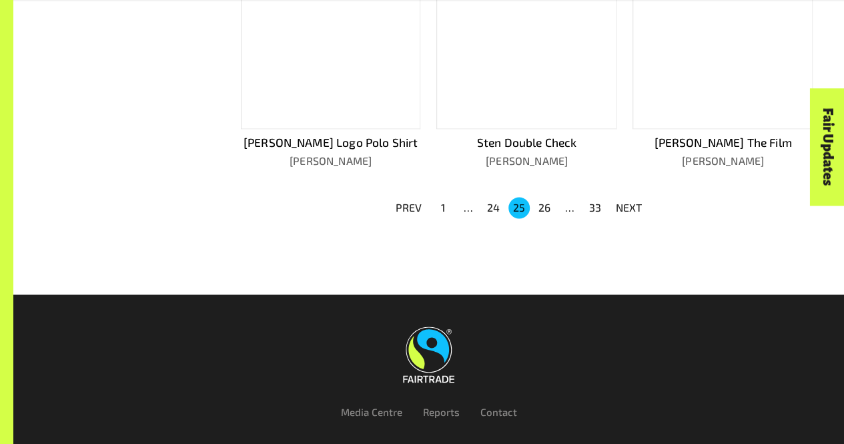
scroll to position [910, 0]
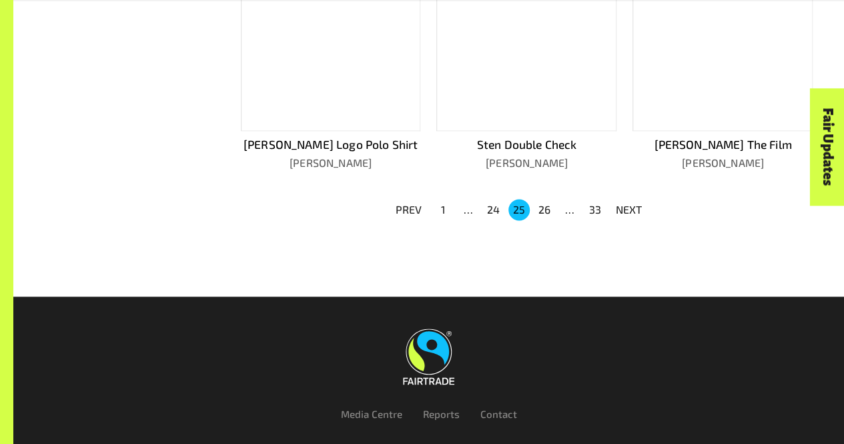
click at [491, 208] on button "24" at bounding box center [493, 209] width 21 height 21
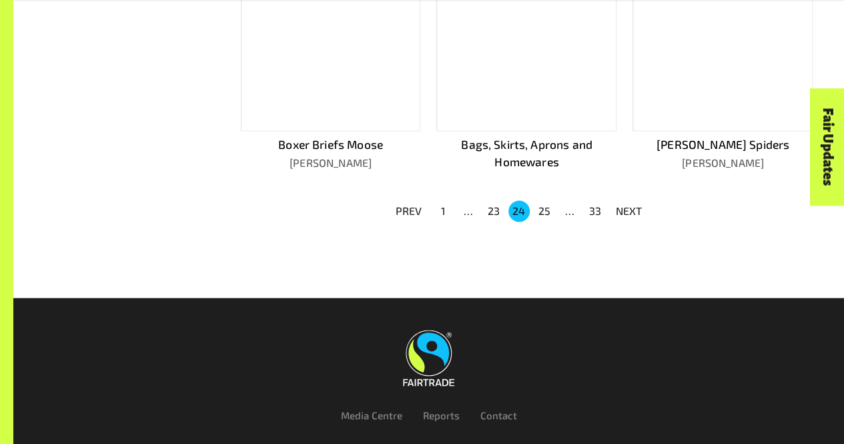
scroll to position [912, 0]
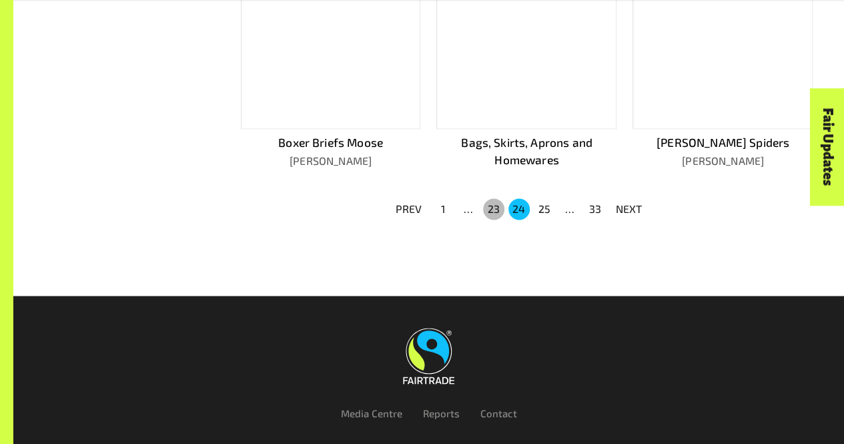
click at [489, 206] on button "23" at bounding box center [493, 208] width 21 height 21
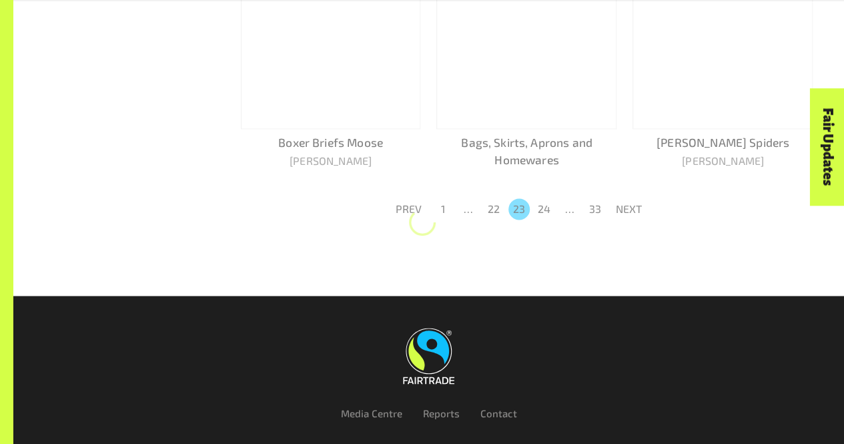
scroll to position [928, 0]
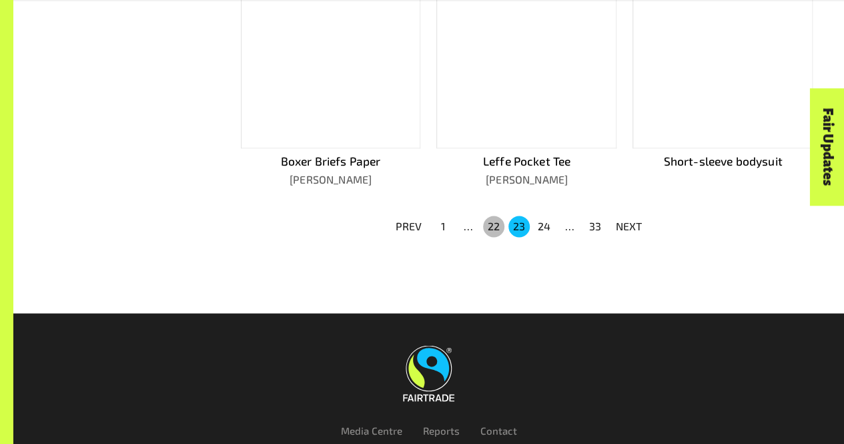
click at [489, 216] on button "22" at bounding box center [493, 226] width 21 height 21
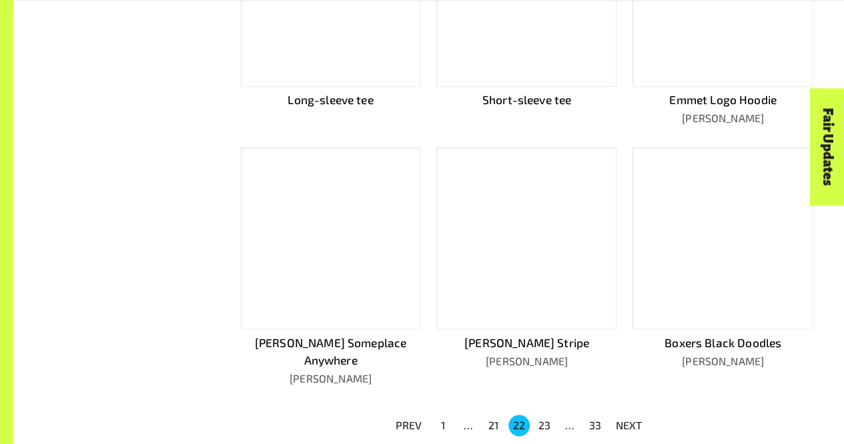
scroll to position [715, 0]
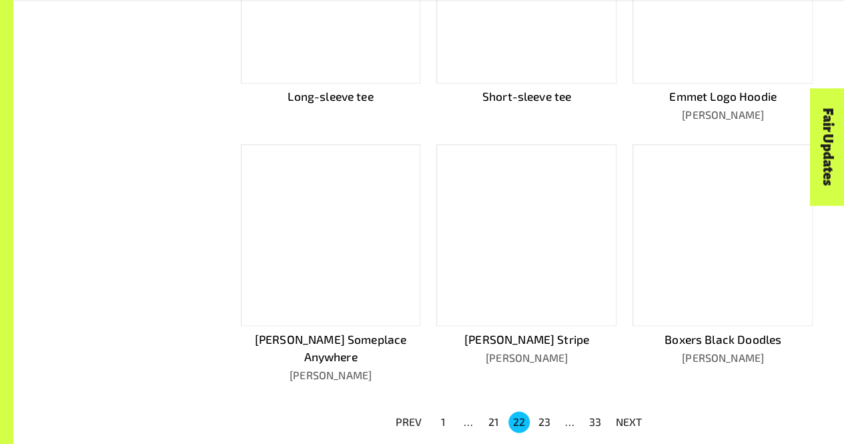
click at [540, 411] on button "23" at bounding box center [544, 421] width 21 height 21
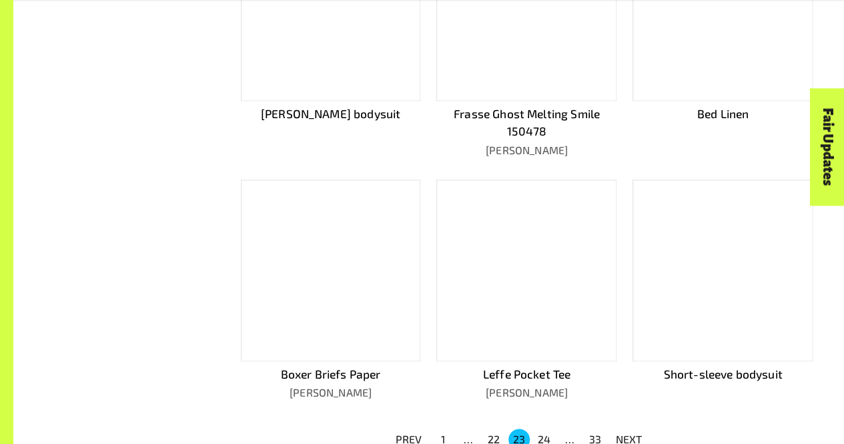
scroll to position [733, 0]
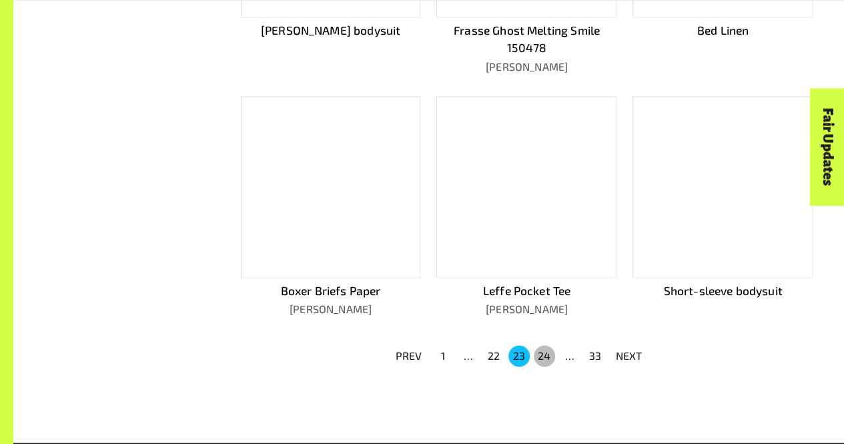
click at [546, 345] on button "24" at bounding box center [544, 355] width 21 height 21
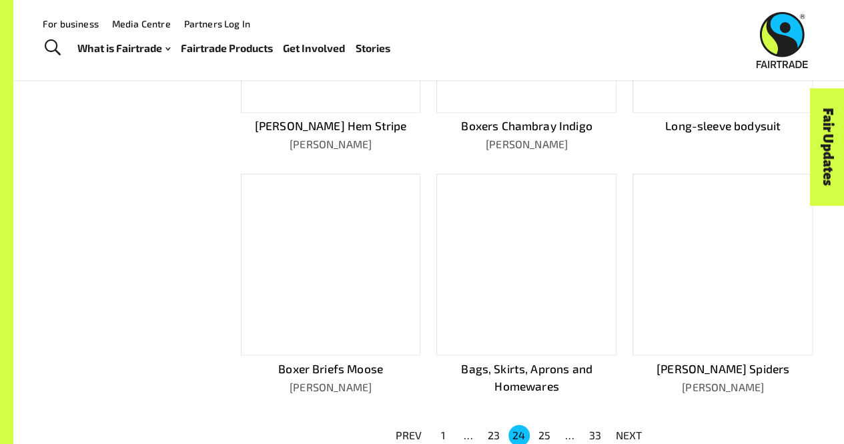
scroll to position [715, 0]
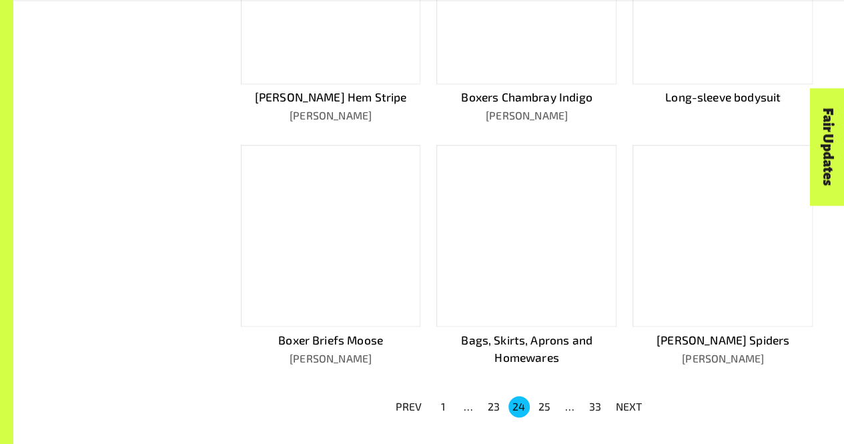
click at [549, 403] on button "25" at bounding box center [544, 406] width 21 height 21
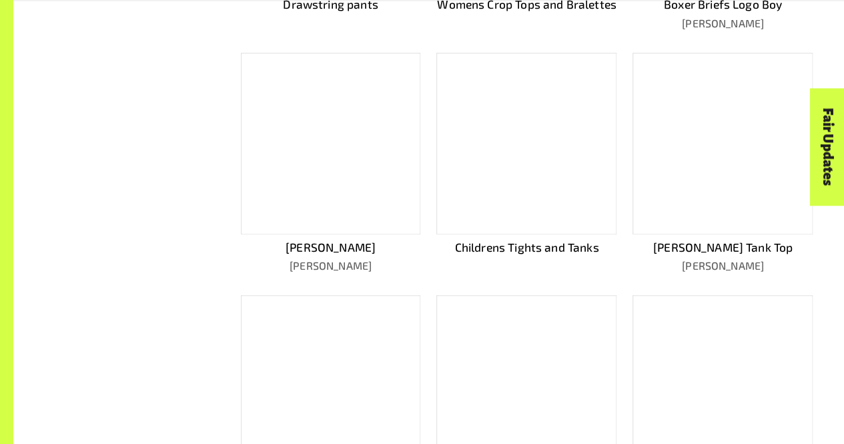
scroll to position [888, 0]
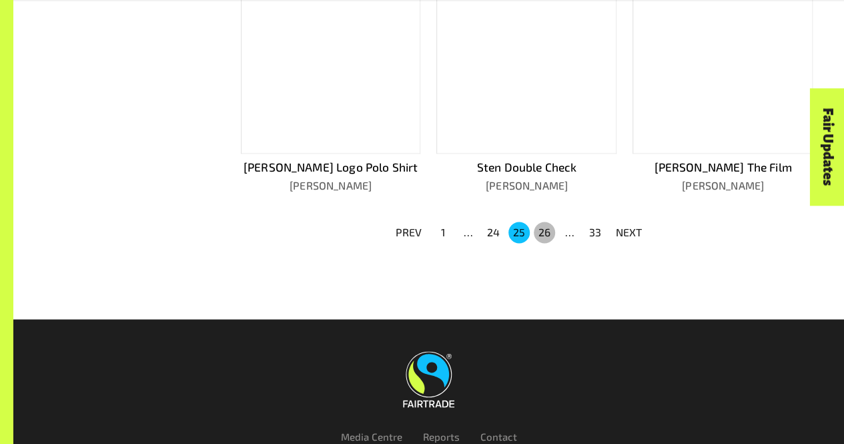
click at [550, 228] on button "26" at bounding box center [544, 232] width 21 height 21
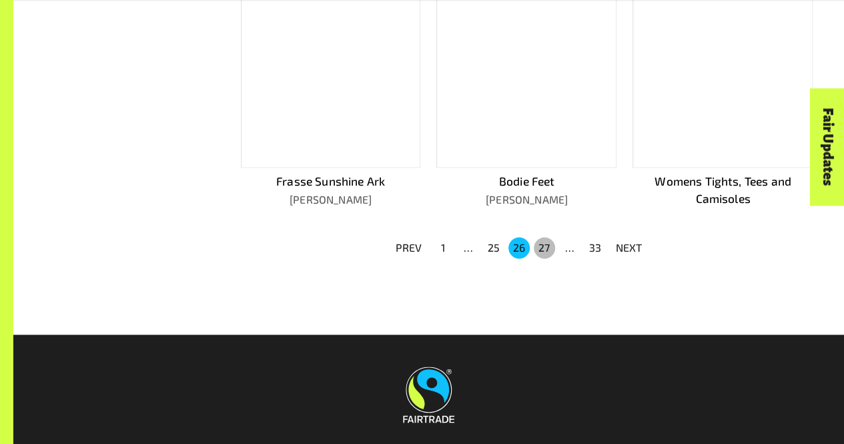
click at [541, 237] on button "27" at bounding box center [544, 247] width 21 height 21
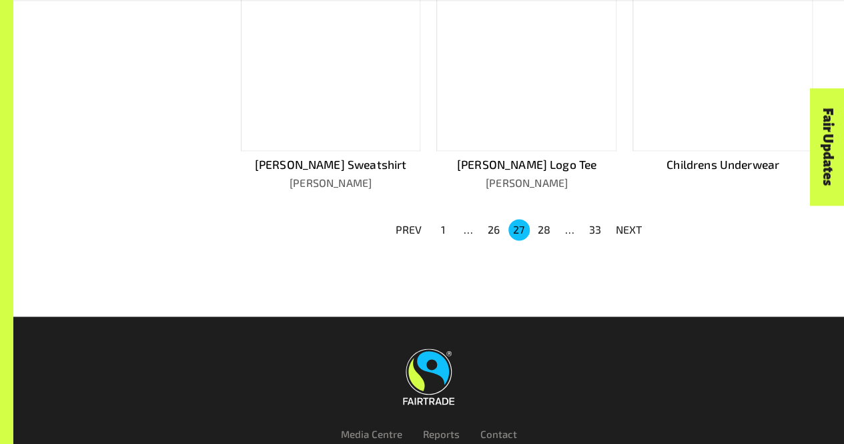
scroll to position [908, 0]
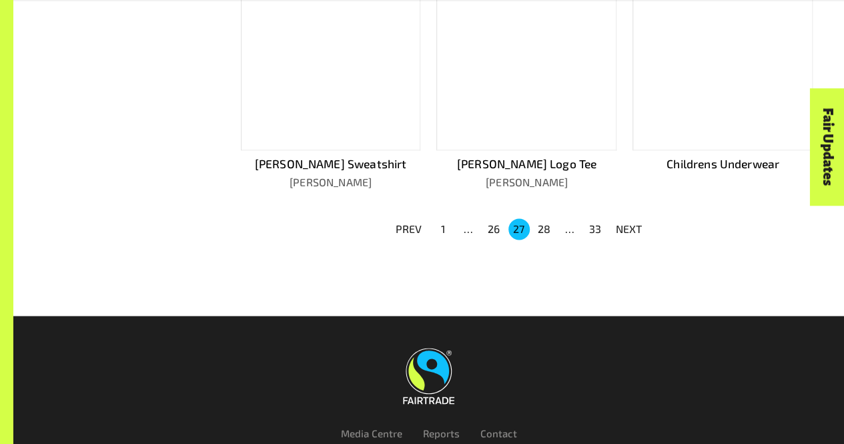
click at [542, 218] on button "28" at bounding box center [544, 228] width 21 height 21
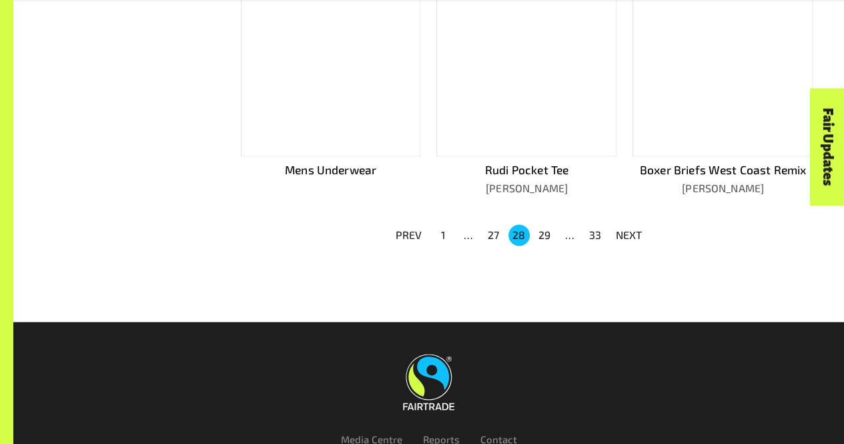
scroll to position [887, 0]
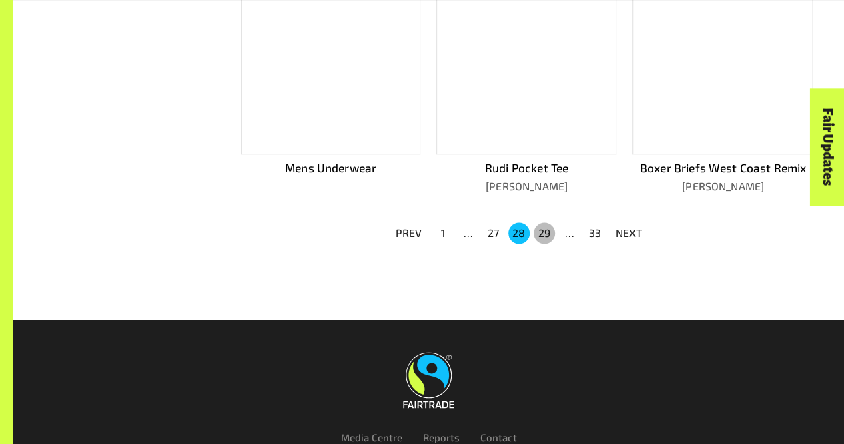
click at [547, 234] on button "29" at bounding box center [544, 232] width 21 height 21
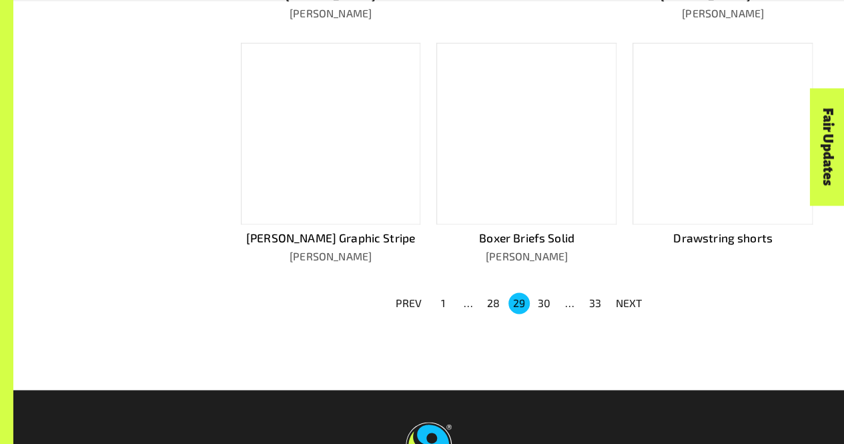
scroll to position [817, 0]
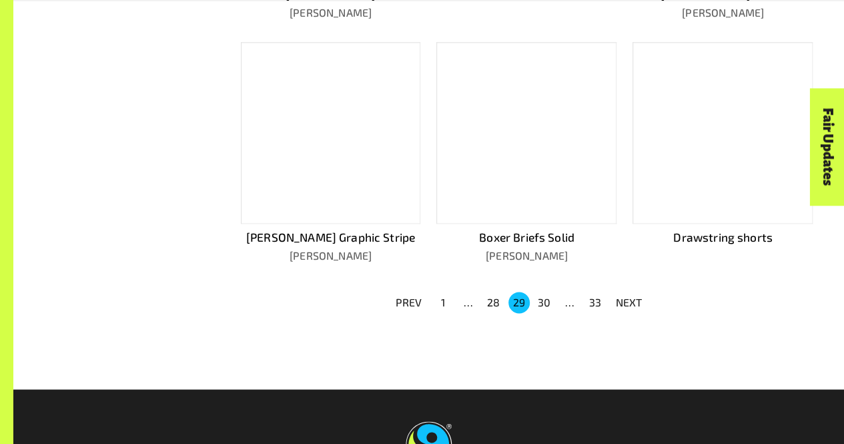
click at [545, 299] on button "30" at bounding box center [544, 302] width 21 height 21
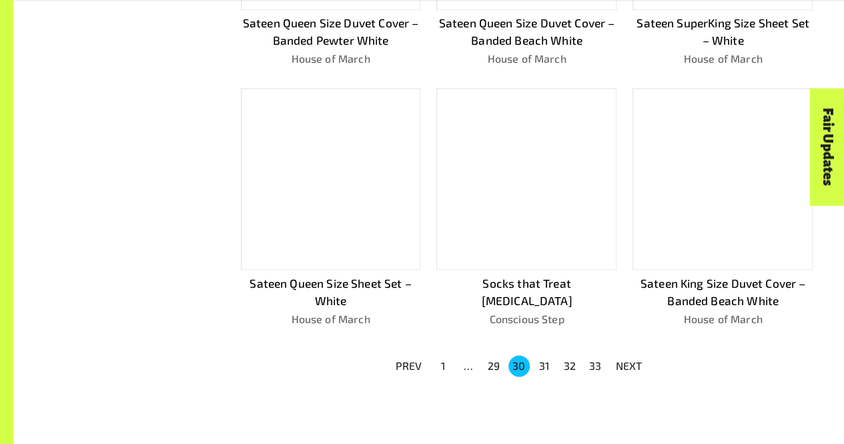
scroll to position [842, 0]
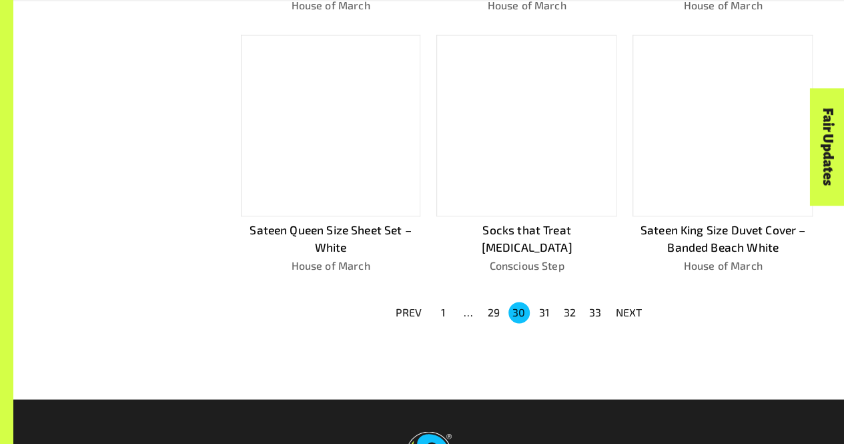
click at [542, 308] on button "31" at bounding box center [544, 312] width 21 height 21
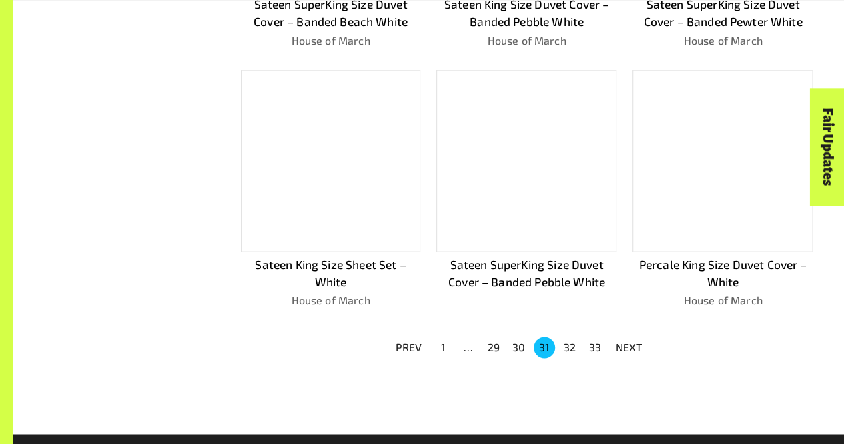
scroll to position [872, 0]
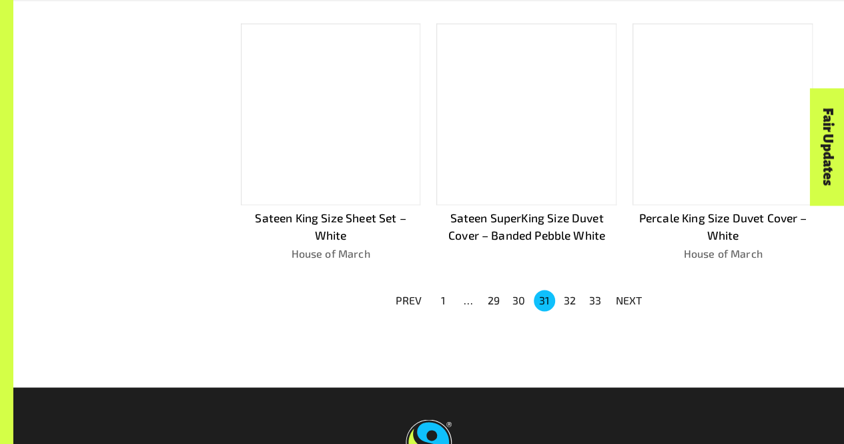
click at [569, 300] on button "32" at bounding box center [569, 300] width 21 height 21
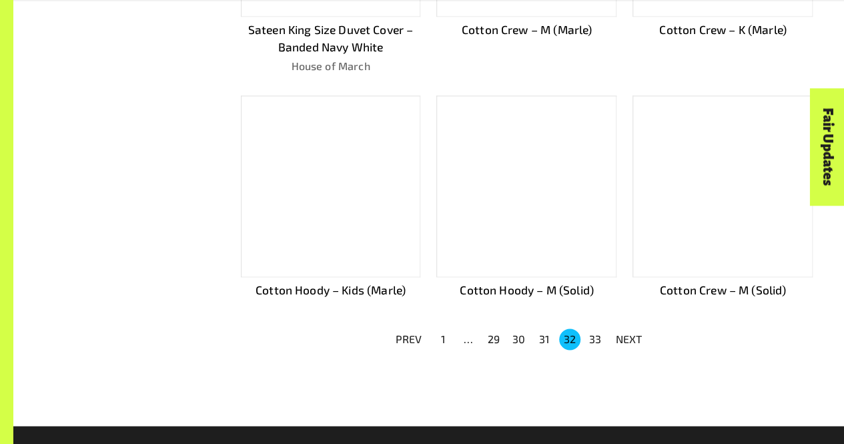
scroll to position [800, 0]
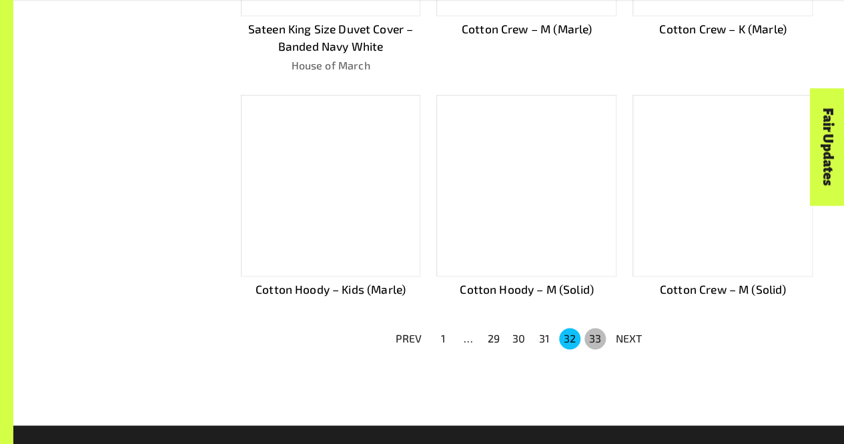
click at [597, 332] on button "33" at bounding box center [595, 338] width 21 height 21
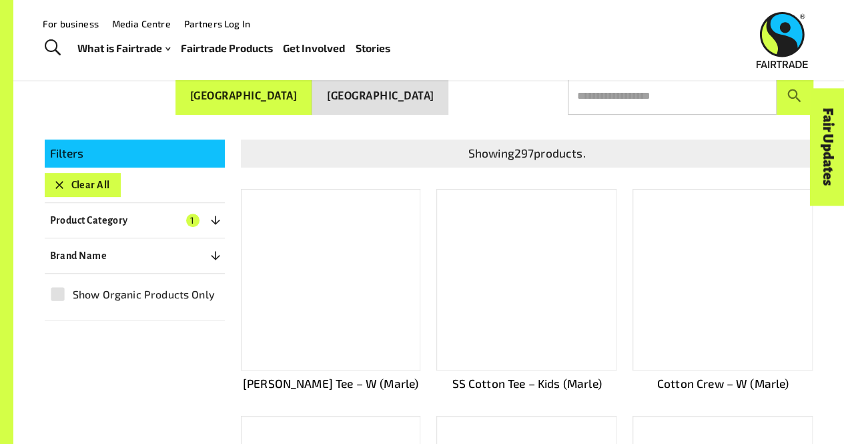
scroll to position [182, 0]
